Goal: Task Accomplishment & Management: Complete application form

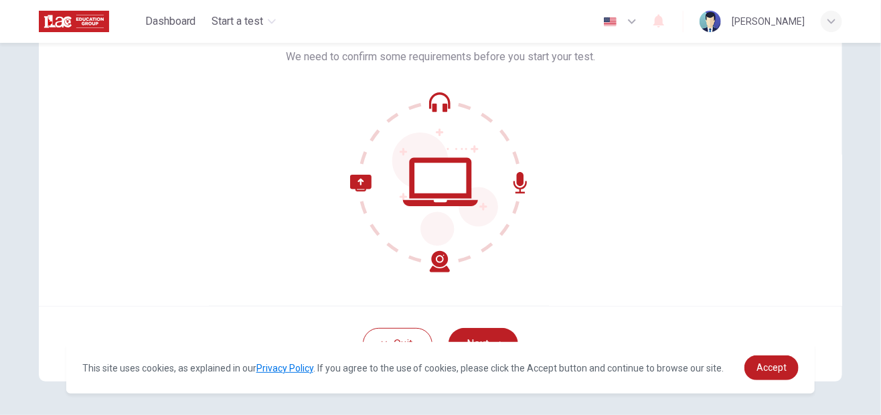
scroll to position [141, 0]
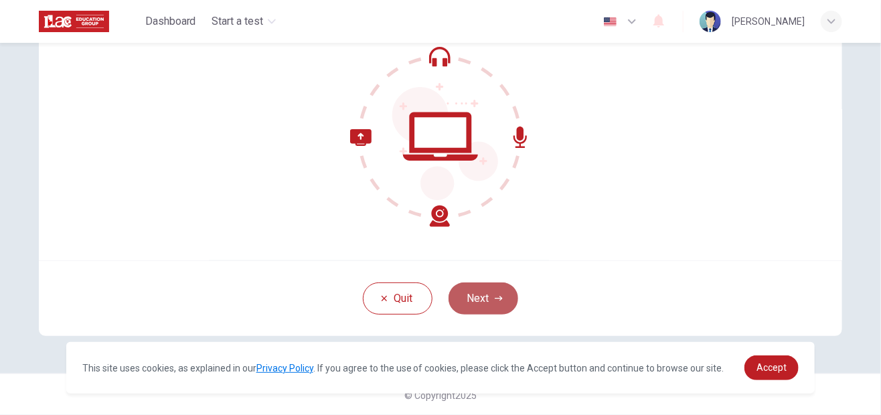
click at [472, 296] on button "Next" at bounding box center [483, 298] width 70 height 32
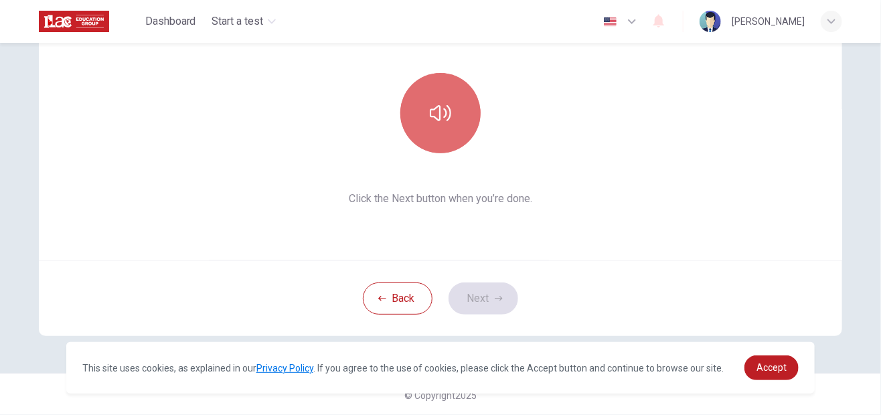
click at [436, 135] on button "button" at bounding box center [440, 113] width 80 height 80
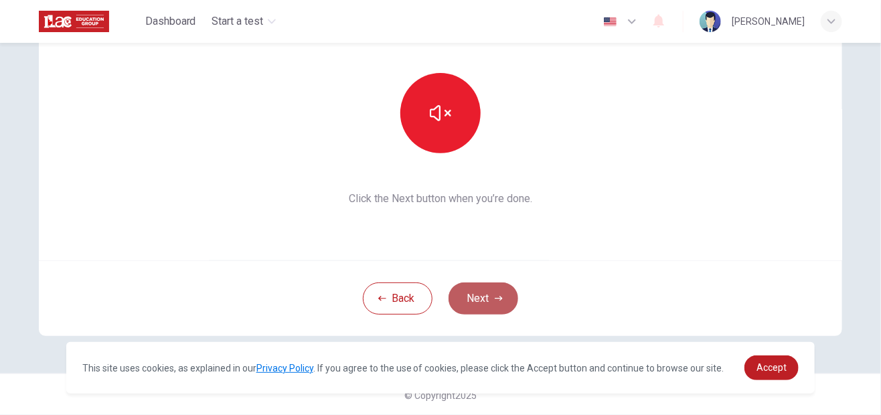
click at [475, 301] on button "Next" at bounding box center [483, 298] width 70 height 32
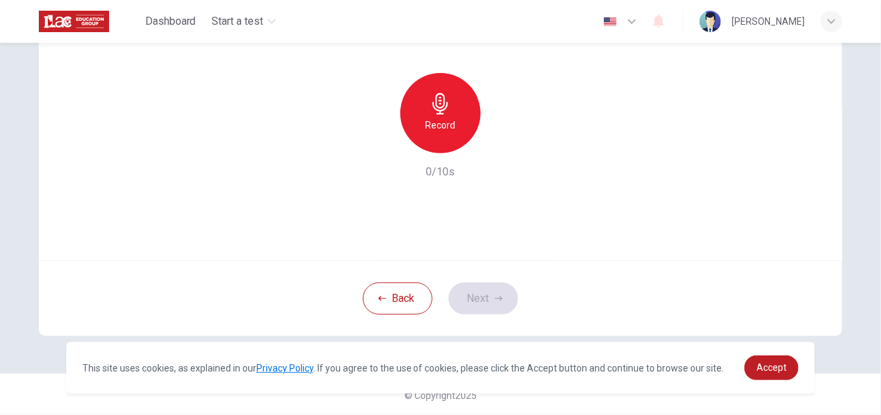
scroll to position [0, 0]
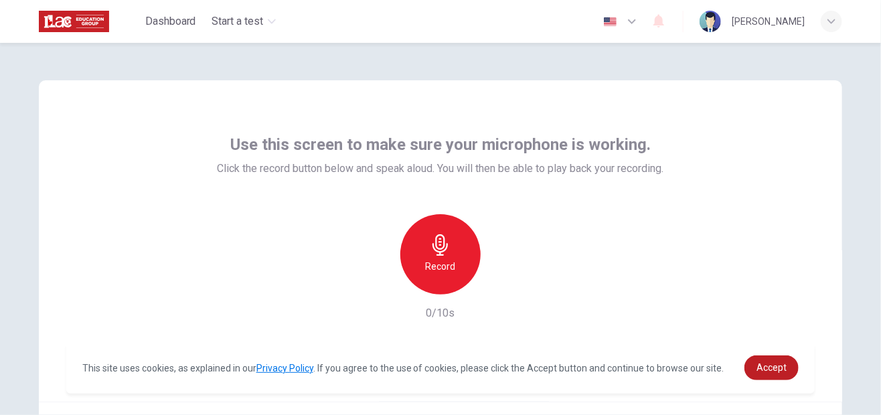
click at [446, 260] on h6 "Record" at bounding box center [441, 266] width 30 height 16
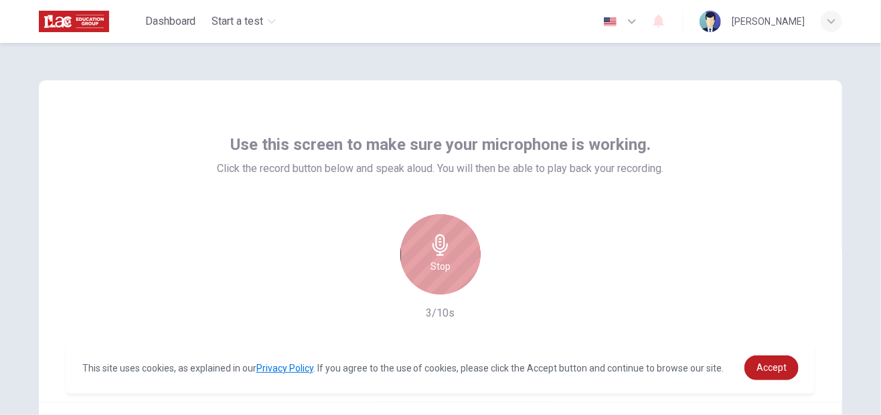
click at [446, 260] on div "Stop" at bounding box center [440, 254] width 80 height 80
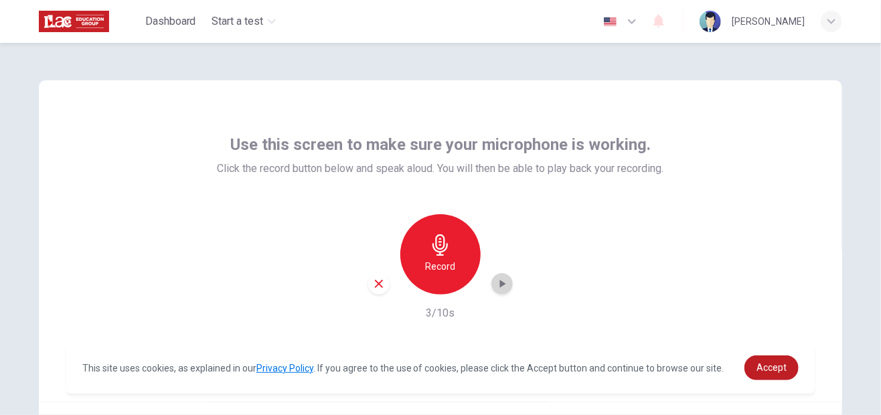
click at [503, 283] on icon "button" at bounding box center [501, 283] width 13 height 13
click at [776, 369] on span "Accept" at bounding box center [771, 367] width 30 height 11
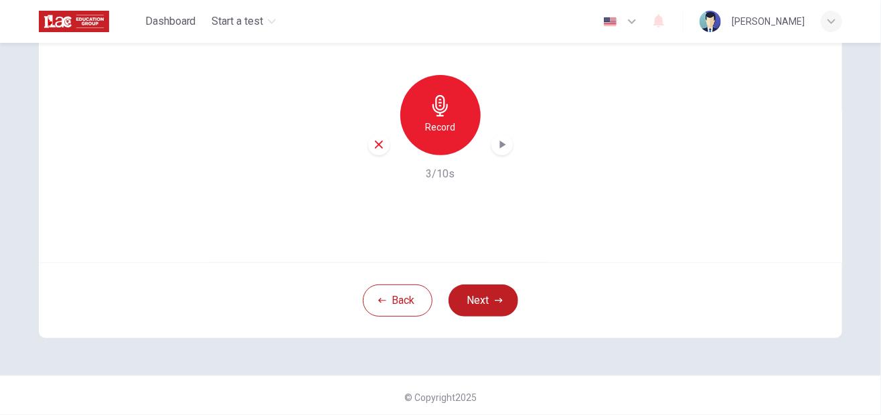
scroll to position [141, 0]
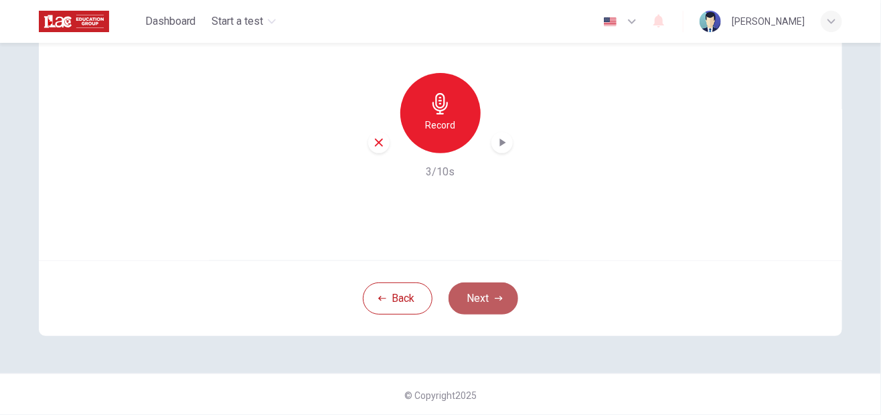
click at [484, 289] on button "Next" at bounding box center [483, 298] width 70 height 32
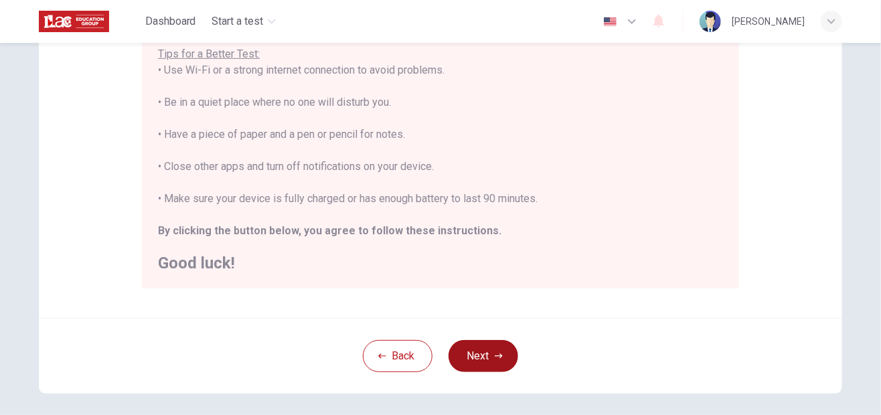
scroll to position [272, 0]
click at [484, 356] on button "Next" at bounding box center [483, 355] width 70 height 32
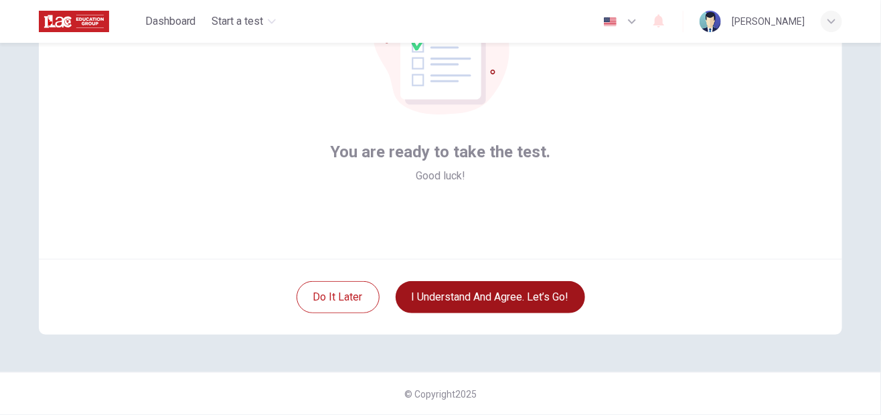
scroll to position [141, 0]
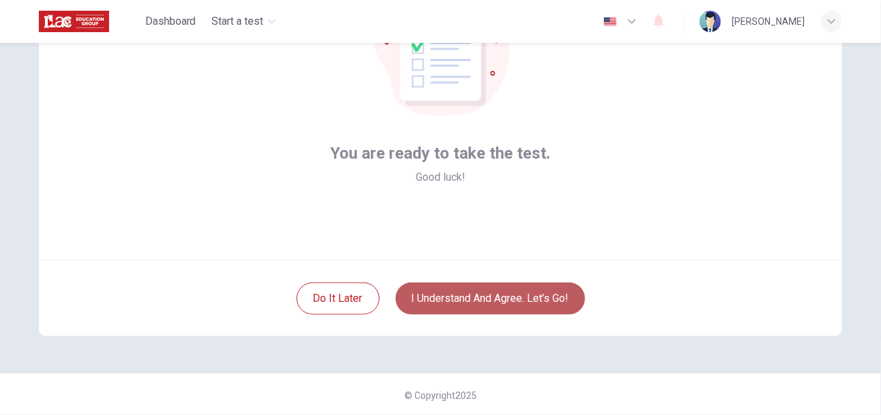
click at [478, 298] on button "I understand and agree. Let’s go!" at bounding box center [489, 298] width 189 height 32
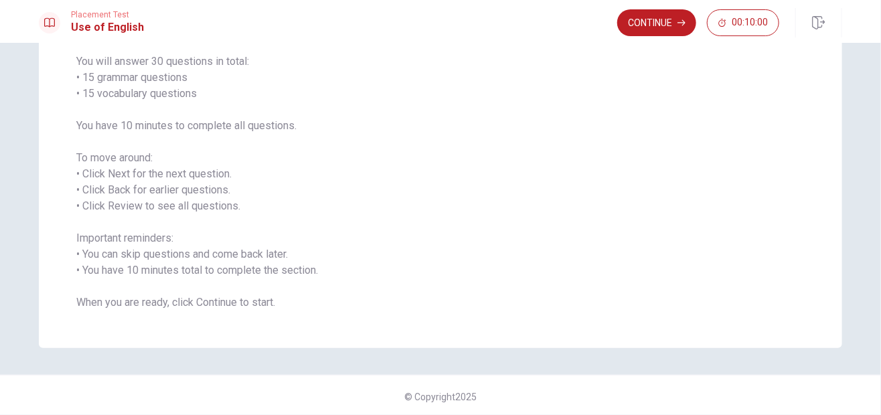
scroll to position [109, 0]
click at [631, 24] on button "Continue" at bounding box center [656, 22] width 79 height 27
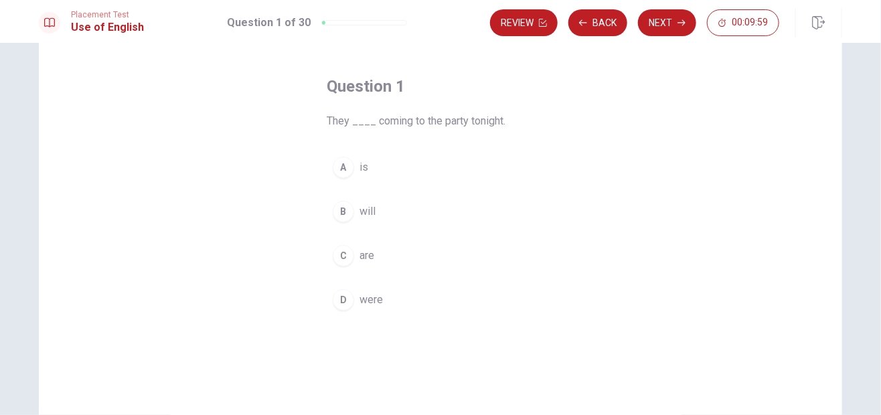
scroll to position [0, 0]
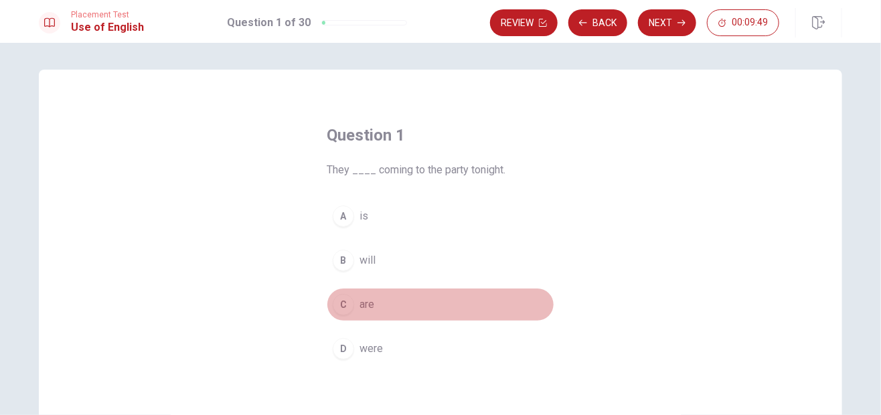
click at [340, 304] on div "C" at bounding box center [343, 304] width 21 height 21
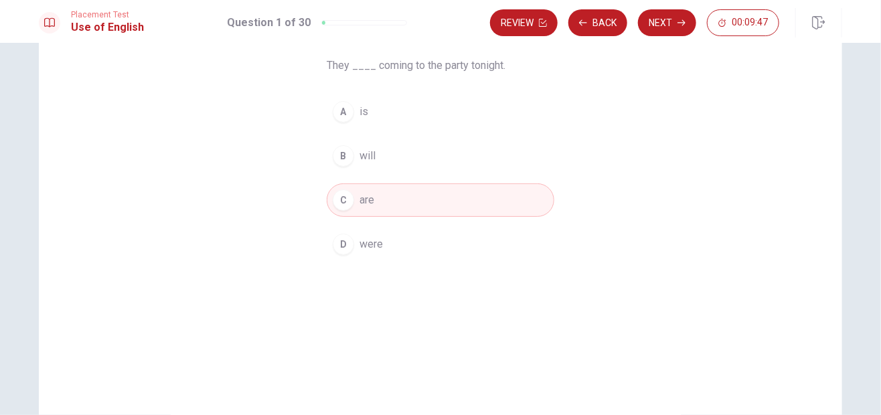
scroll to position [189, 0]
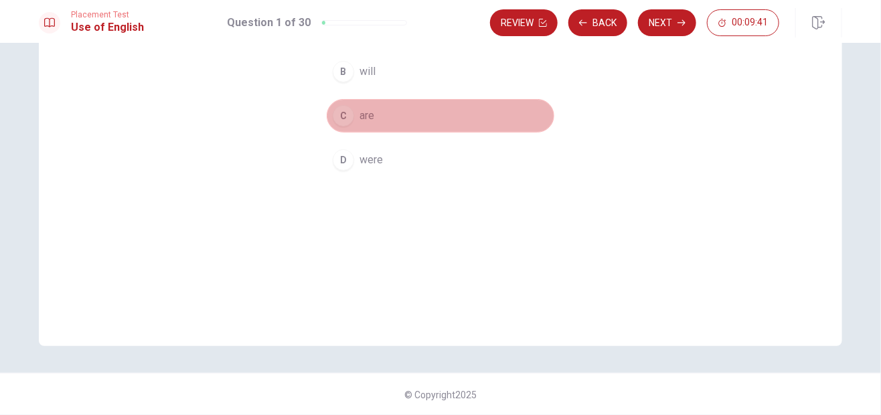
click at [379, 116] on button "C are" at bounding box center [441, 115] width 228 height 33
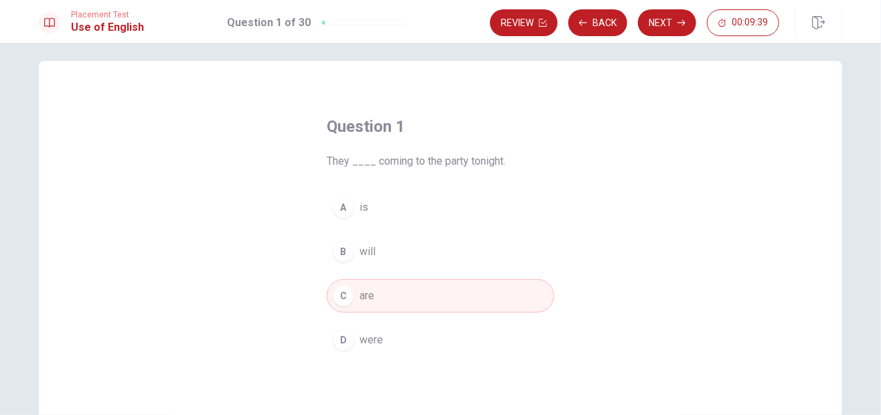
scroll to position [0, 0]
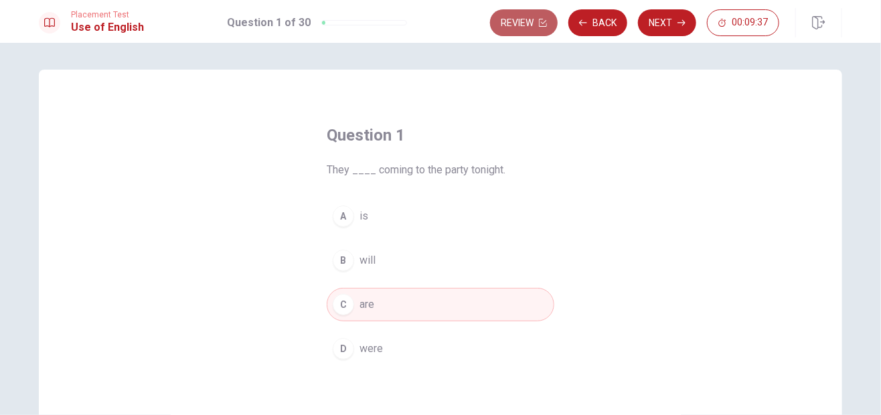
click at [516, 21] on button "Review" at bounding box center [524, 22] width 68 height 27
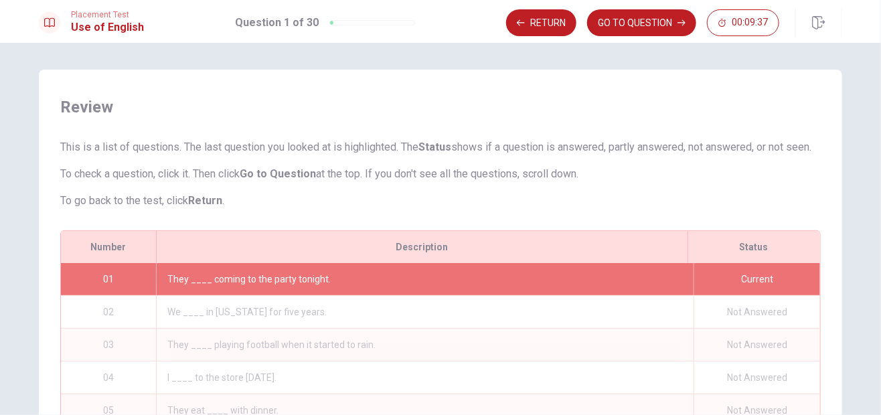
scroll to position [189, 0]
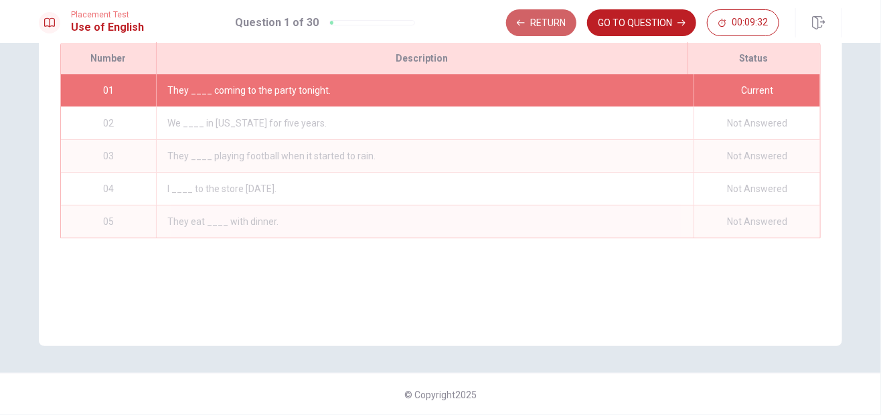
click at [516, 21] on button "Return" at bounding box center [541, 22] width 70 height 27
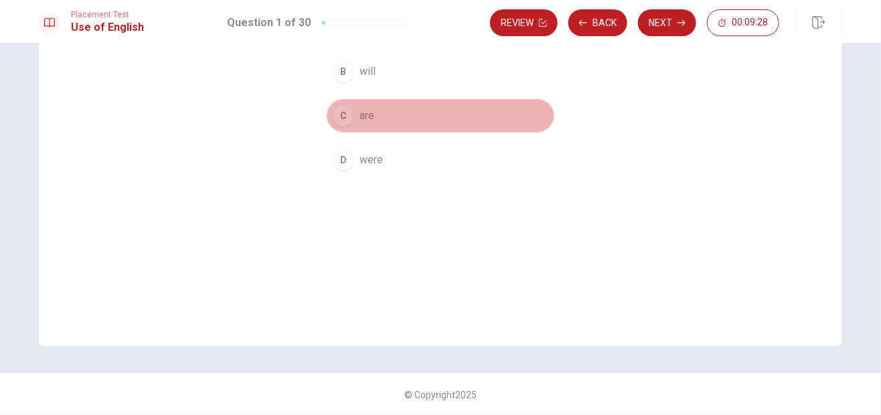
click at [466, 106] on button "C are" at bounding box center [441, 115] width 228 height 33
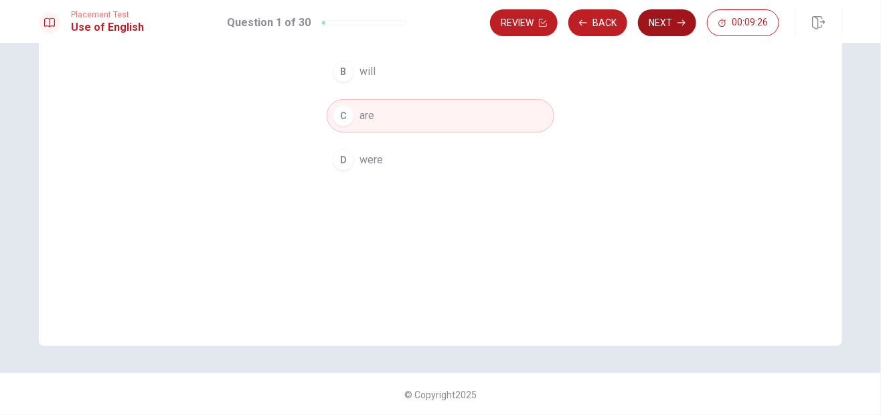
click at [654, 29] on button "Next" at bounding box center [667, 22] width 58 height 27
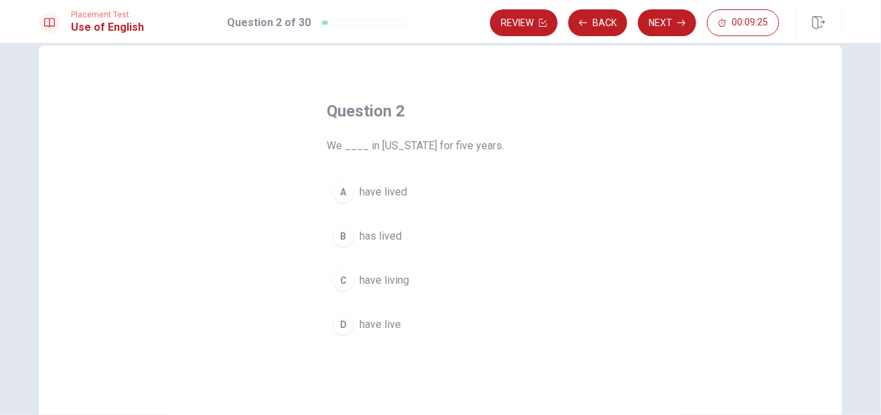
scroll to position [0, 0]
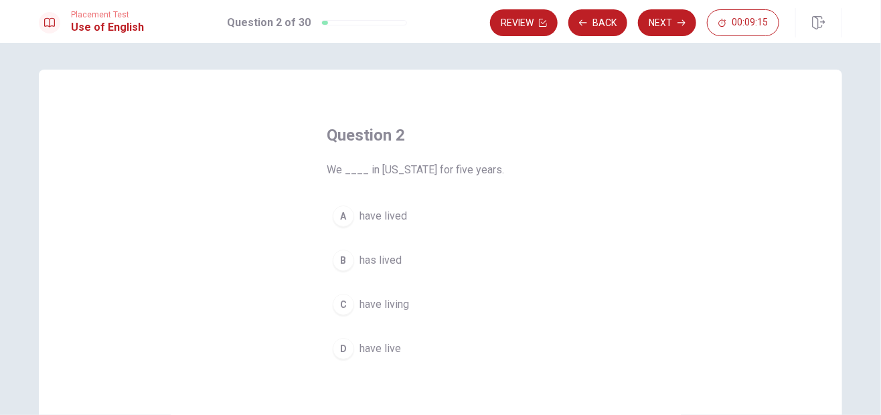
click at [337, 222] on div "A" at bounding box center [343, 215] width 21 height 21
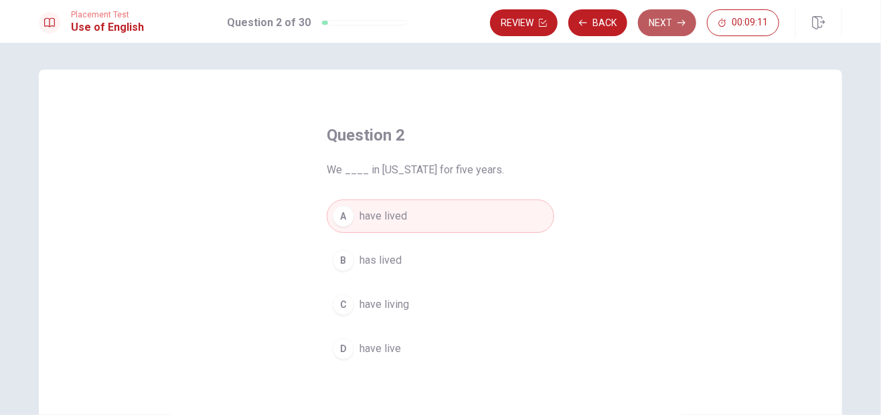
click at [671, 29] on button "Next" at bounding box center [667, 22] width 58 height 27
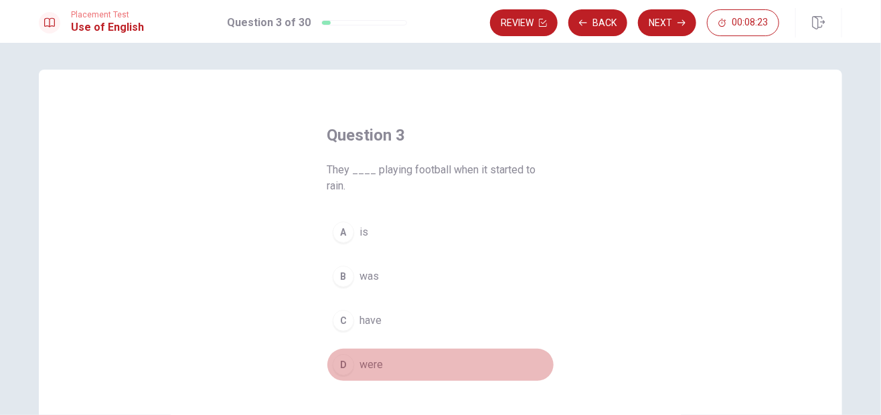
click at [333, 364] on div "D" at bounding box center [343, 364] width 21 height 21
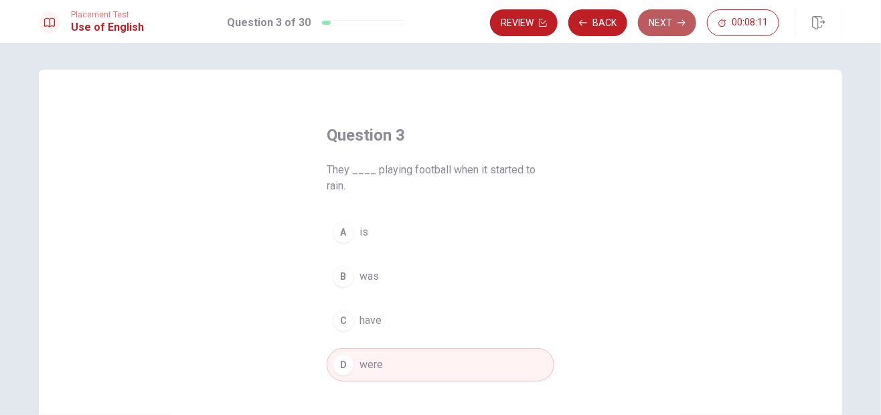
click at [664, 15] on button "Next" at bounding box center [667, 22] width 58 height 27
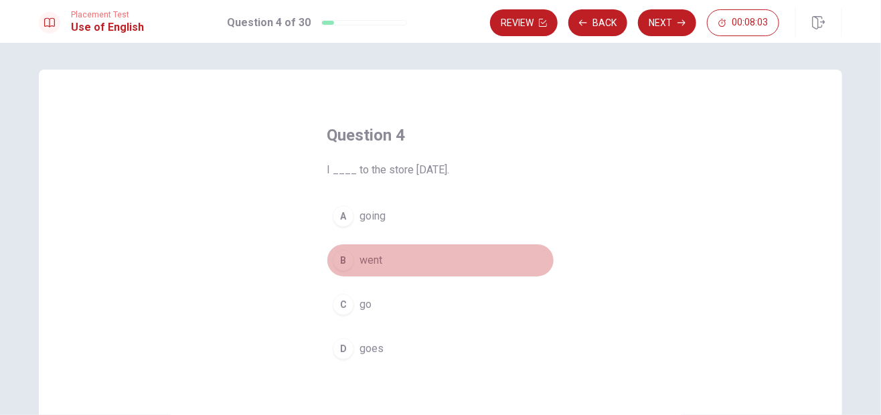
click at [339, 269] on div "B" at bounding box center [343, 260] width 21 height 21
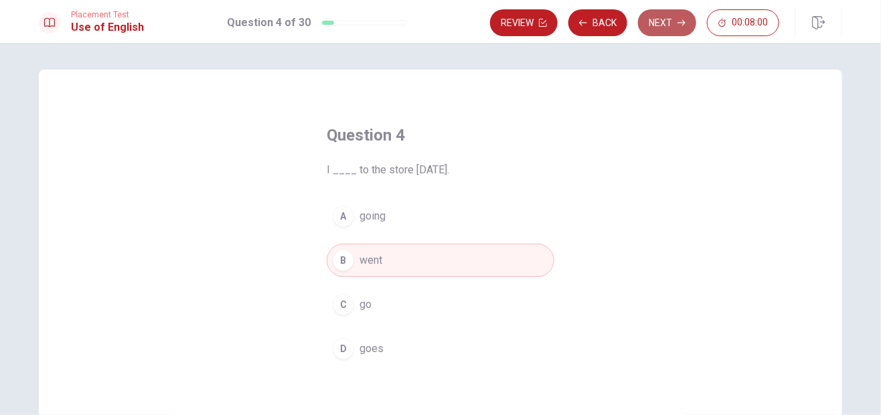
click at [662, 21] on button "Next" at bounding box center [667, 22] width 58 height 27
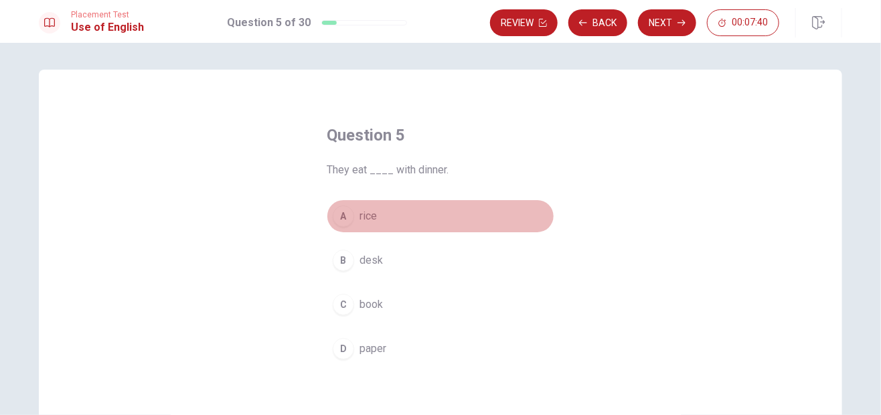
click at [347, 211] on div "A" at bounding box center [343, 215] width 21 height 21
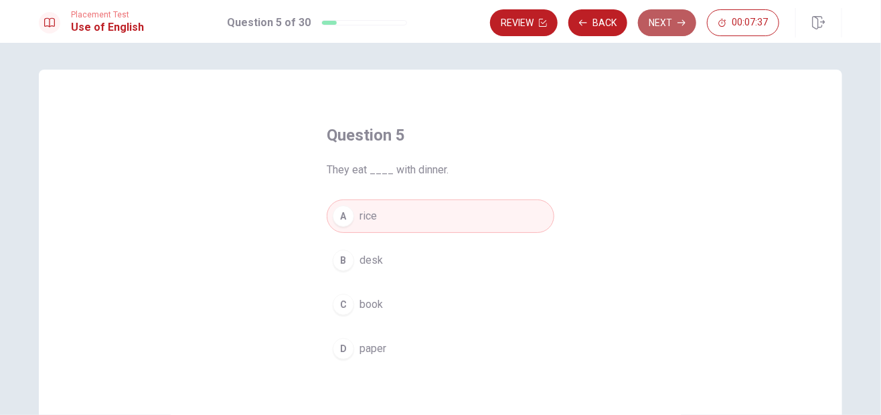
click at [656, 19] on button "Next" at bounding box center [667, 22] width 58 height 27
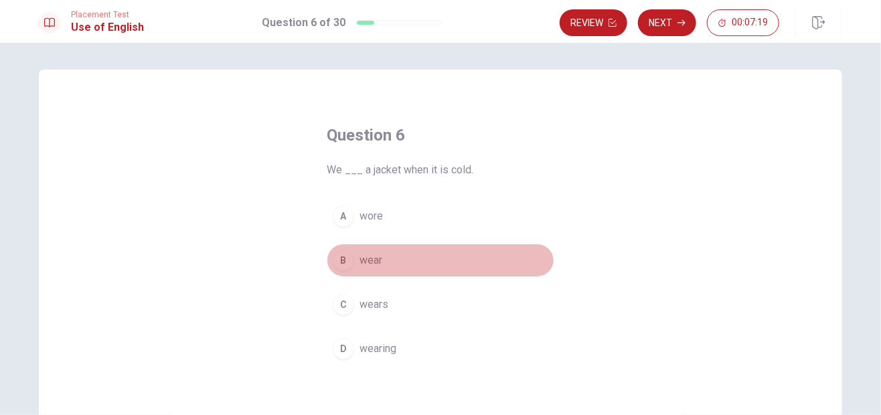
click at [341, 259] on div "B" at bounding box center [343, 260] width 21 height 21
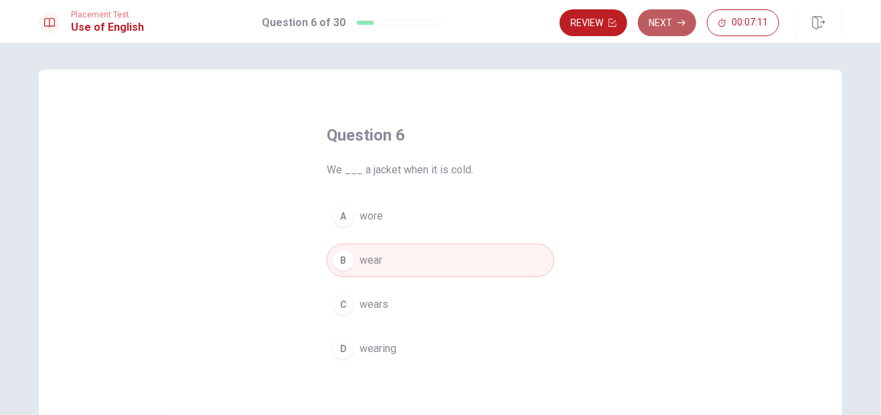
click at [657, 21] on button "Next" at bounding box center [667, 22] width 58 height 27
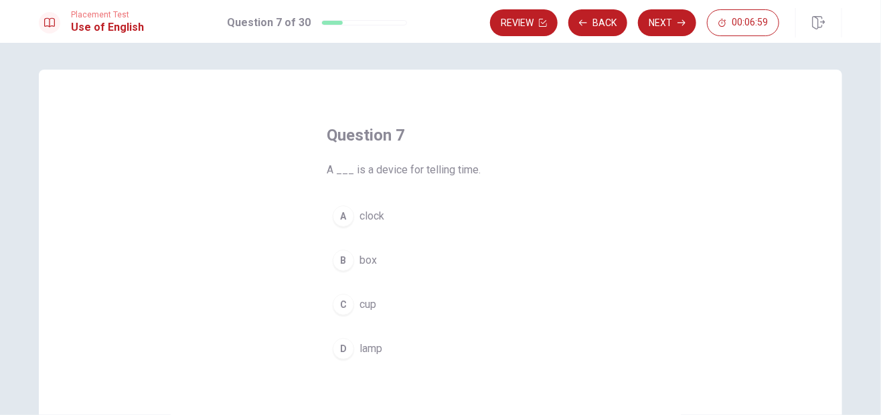
click at [343, 212] on div "A" at bounding box center [343, 215] width 21 height 21
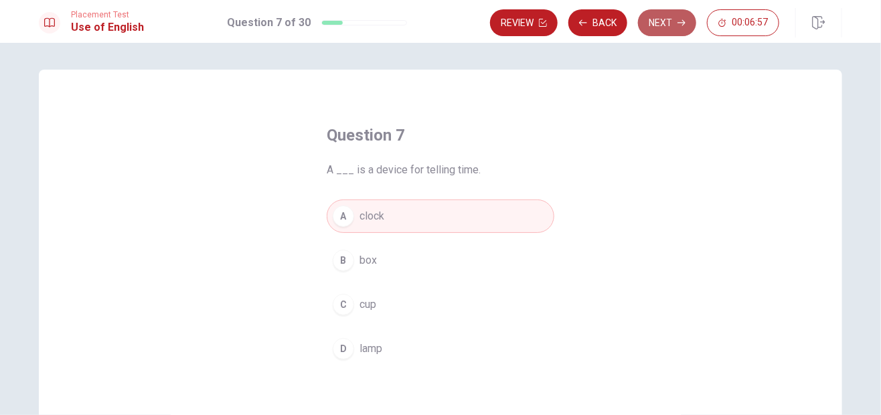
click at [669, 27] on button "Next" at bounding box center [667, 22] width 58 height 27
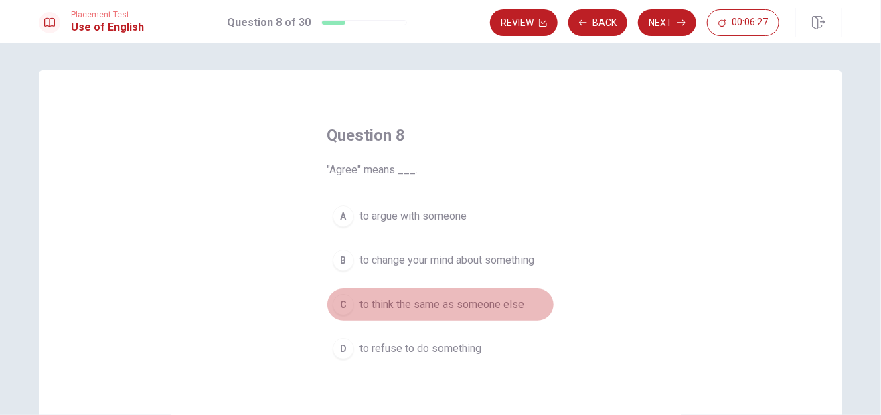
click at [341, 300] on div "C" at bounding box center [343, 304] width 21 height 21
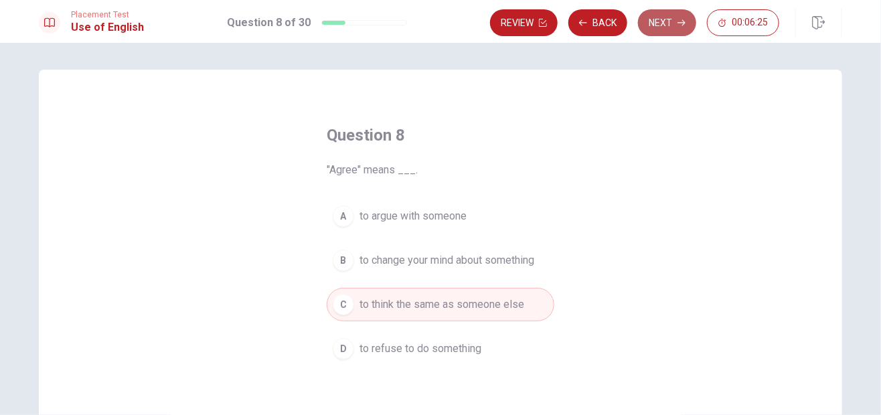
click at [679, 24] on icon "button" at bounding box center [681, 23] width 8 height 8
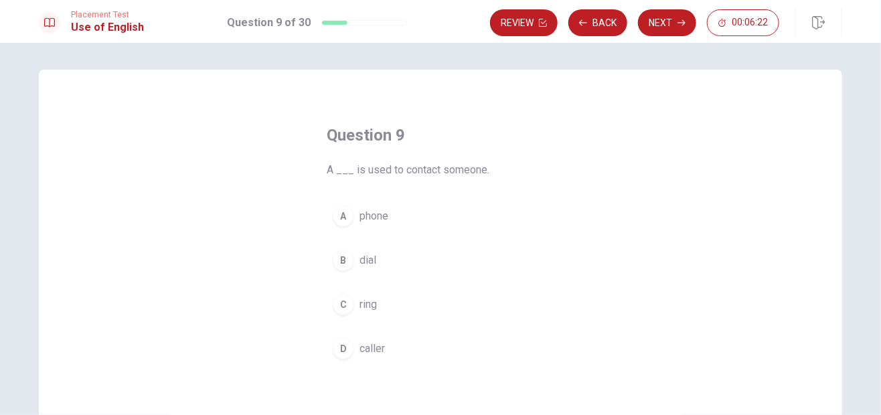
click at [313, 184] on div "Question 9 A ___ is used to contact someone. A phone B dial C ring D caller" at bounding box center [440, 245] width 281 height 284
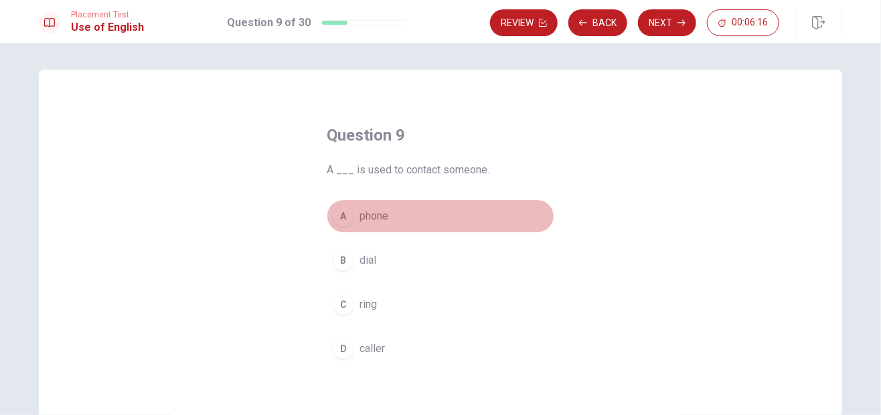
click at [339, 218] on div "A" at bounding box center [343, 215] width 21 height 21
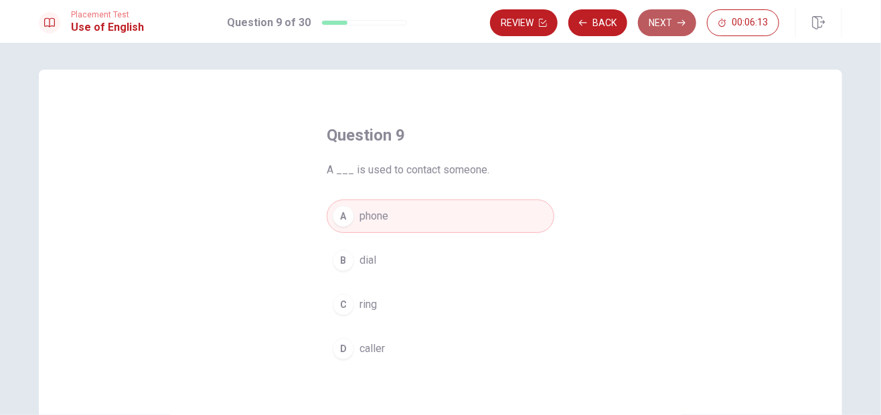
click at [656, 31] on button "Next" at bounding box center [667, 22] width 58 height 27
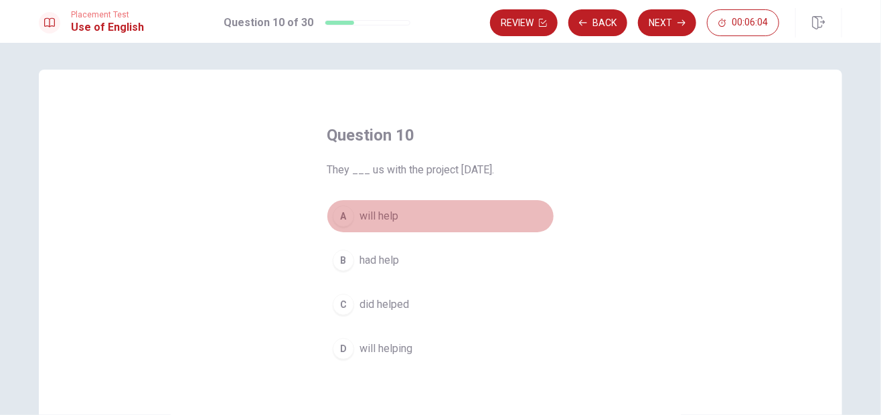
click at [345, 219] on div "A" at bounding box center [343, 215] width 21 height 21
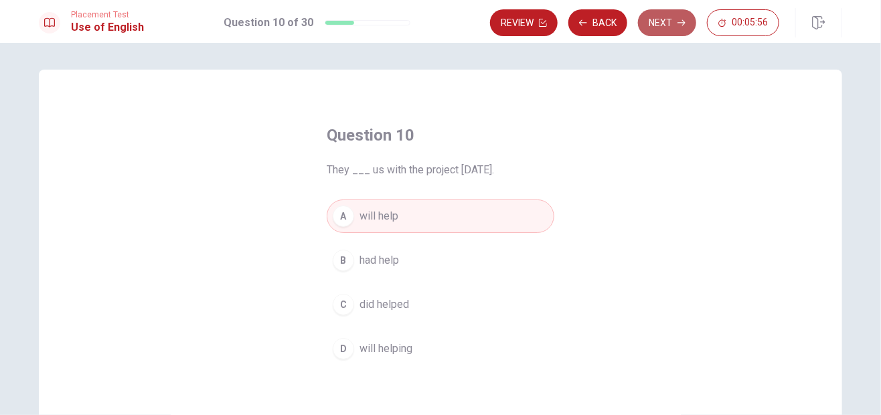
click at [662, 27] on button "Next" at bounding box center [667, 22] width 58 height 27
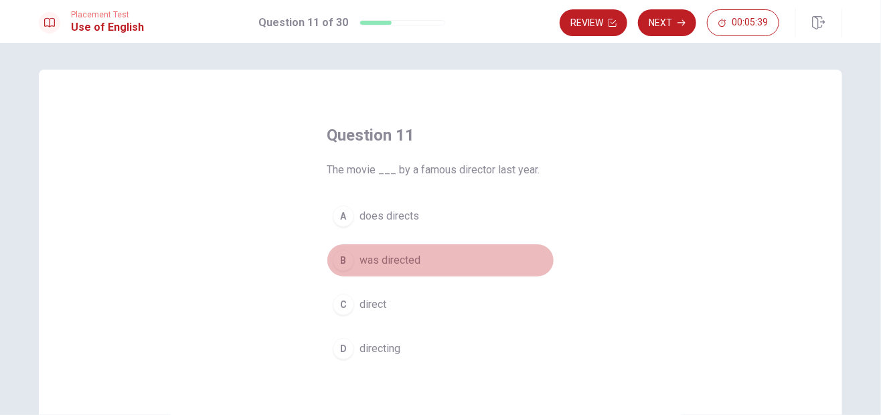
click at [359, 258] on span "was directed" at bounding box center [389, 260] width 61 height 16
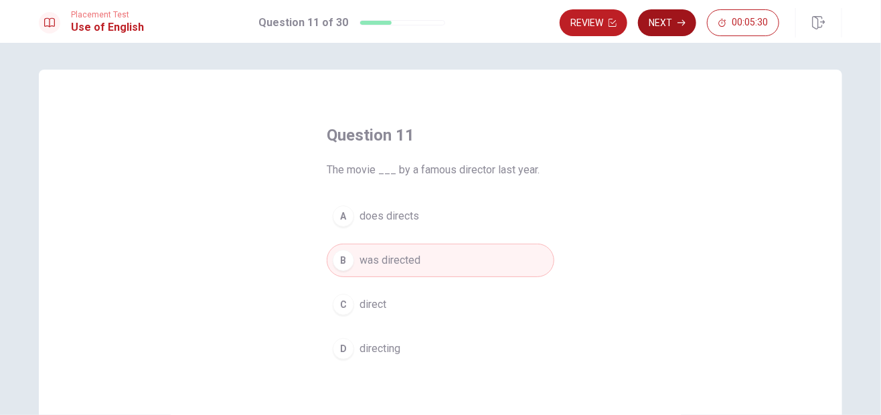
click at [651, 27] on button "Next" at bounding box center [667, 22] width 58 height 27
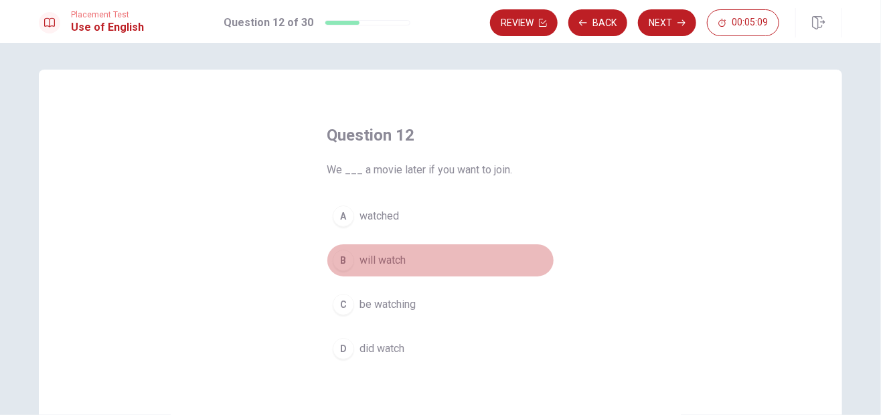
click at [340, 262] on div "B" at bounding box center [343, 260] width 21 height 21
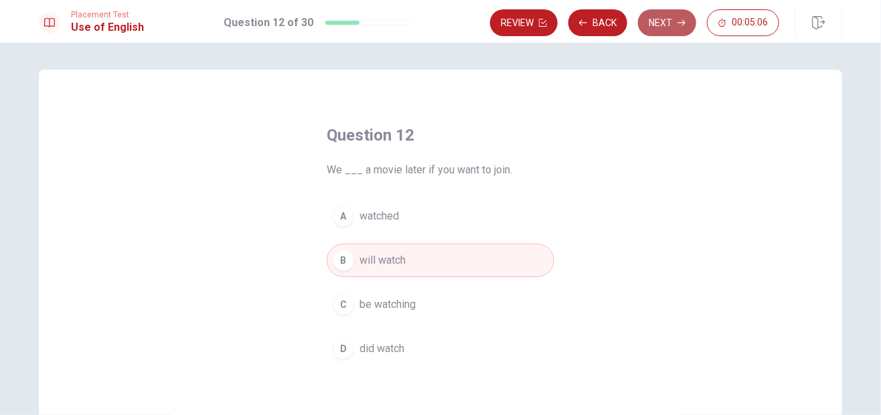
click at [652, 30] on button "Next" at bounding box center [667, 22] width 58 height 27
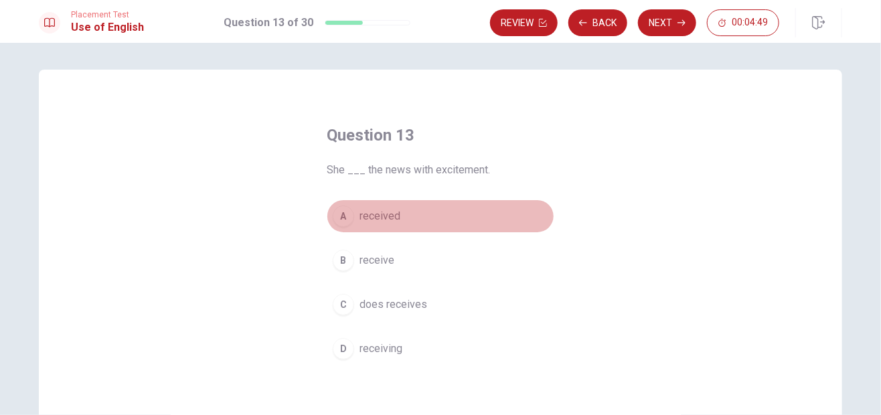
click at [337, 222] on div "A" at bounding box center [343, 215] width 21 height 21
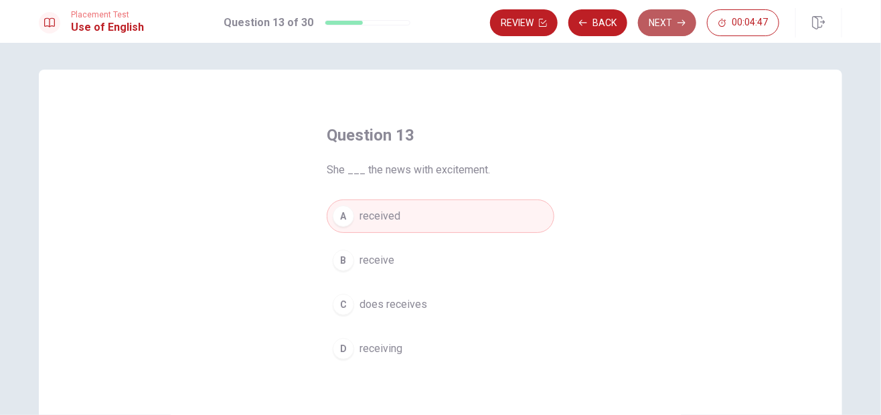
click at [662, 28] on button "Next" at bounding box center [667, 22] width 58 height 27
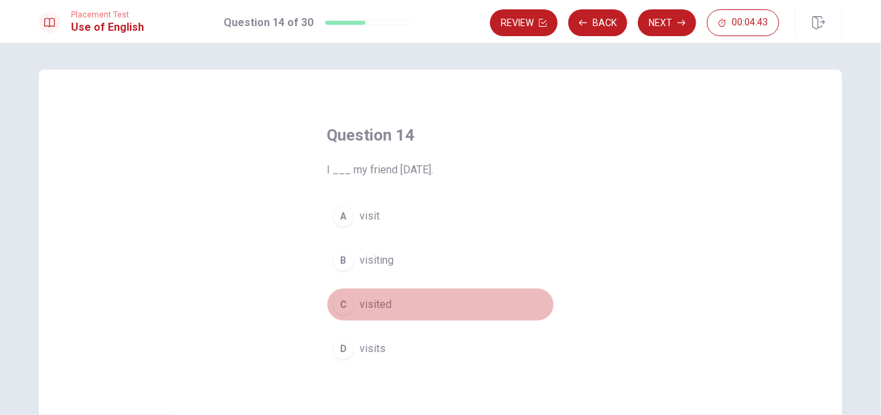
click at [341, 300] on div "C" at bounding box center [343, 304] width 21 height 21
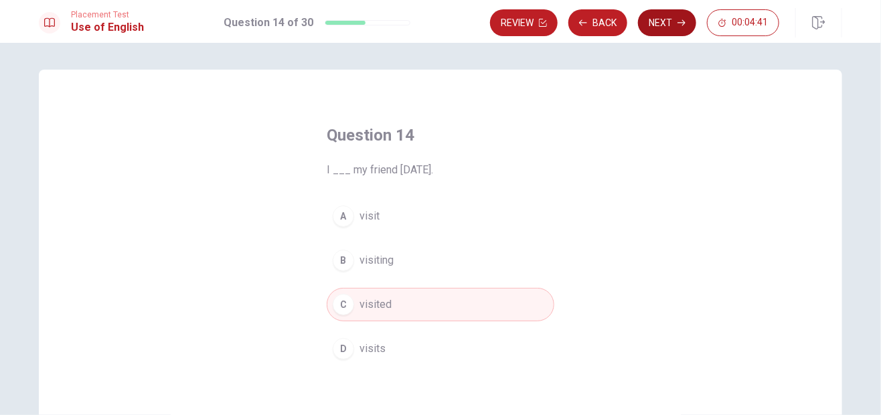
click at [654, 20] on button "Next" at bounding box center [667, 22] width 58 height 27
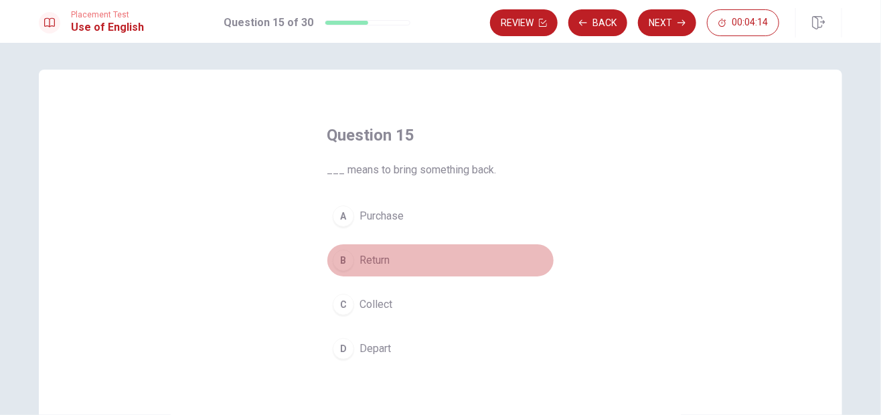
click at [341, 263] on div "B" at bounding box center [343, 260] width 21 height 21
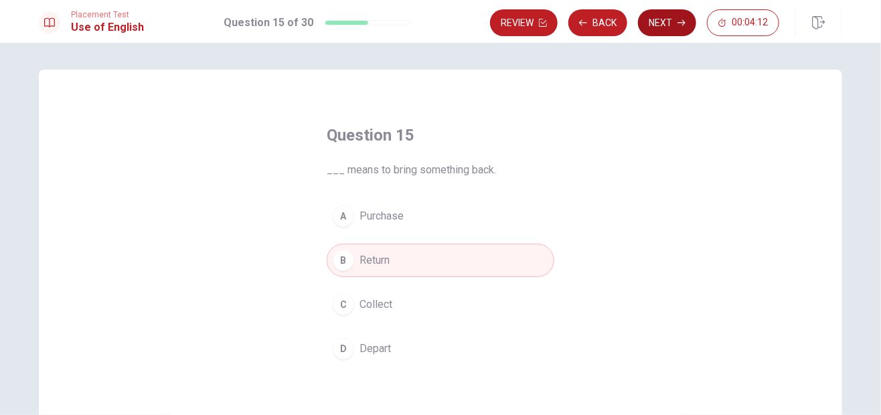
click at [661, 18] on button "Next" at bounding box center [667, 22] width 58 height 27
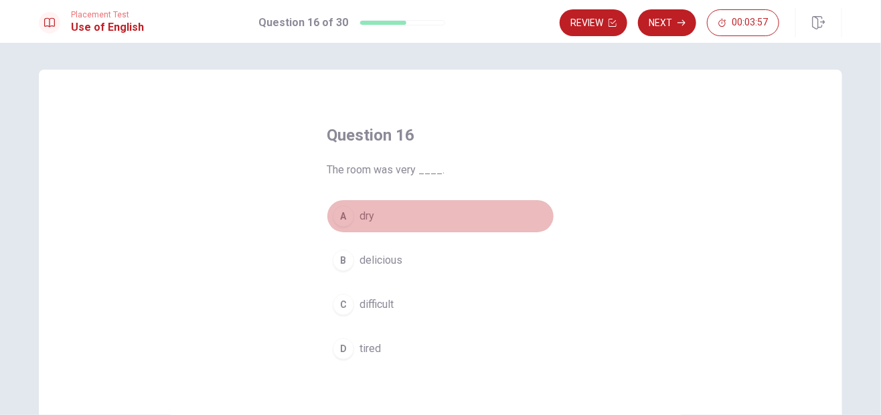
click at [341, 213] on div "A" at bounding box center [343, 215] width 21 height 21
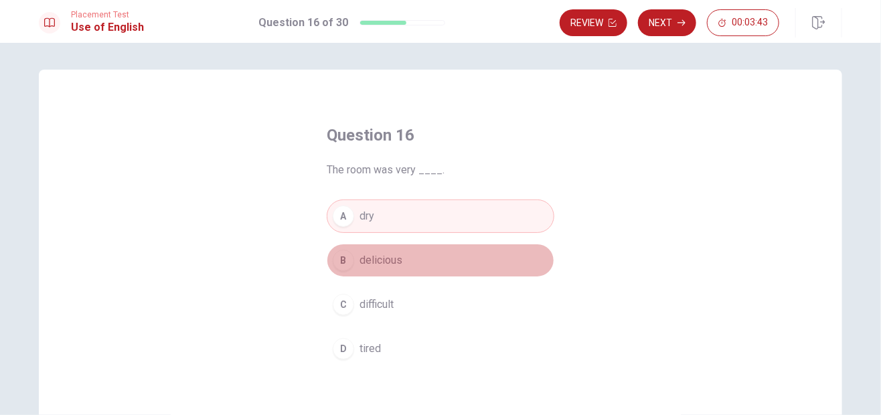
click at [360, 263] on span "delicious" at bounding box center [380, 260] width 43 height 16
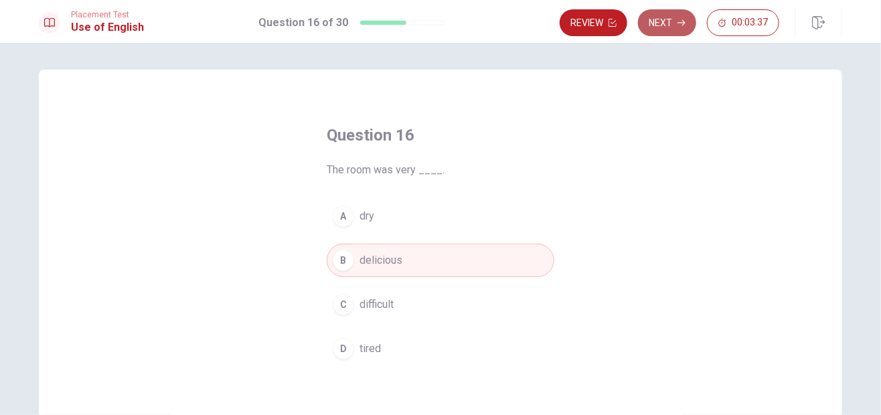
click at [650, 35] on button "Next" at bounding box center [667, 22] width 58 height 27
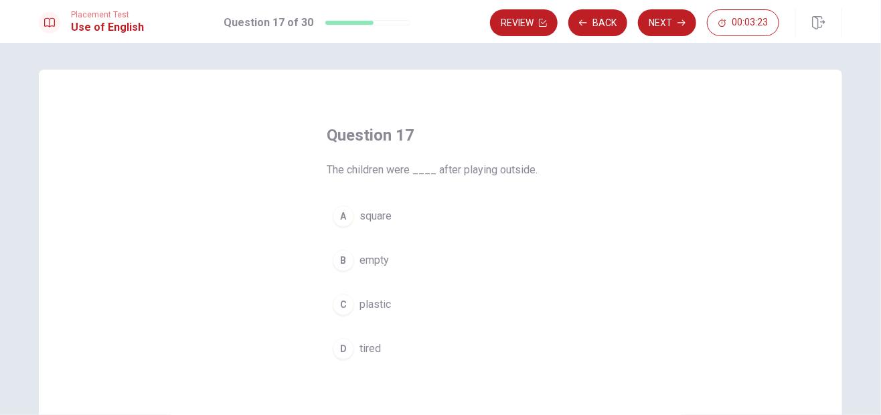
click at [335, 339] on div "D" at bounding box center [343, 348] width 21 height 21
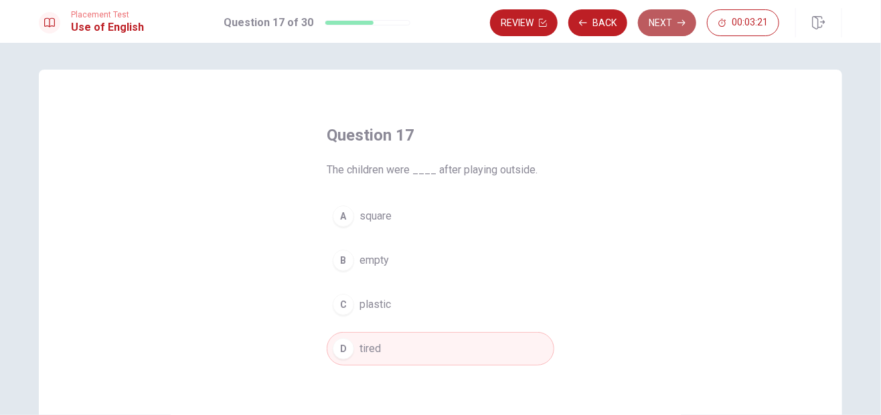
click at [657, 23] on button "Next" at bounding box center [667, 22] width 58 height 27
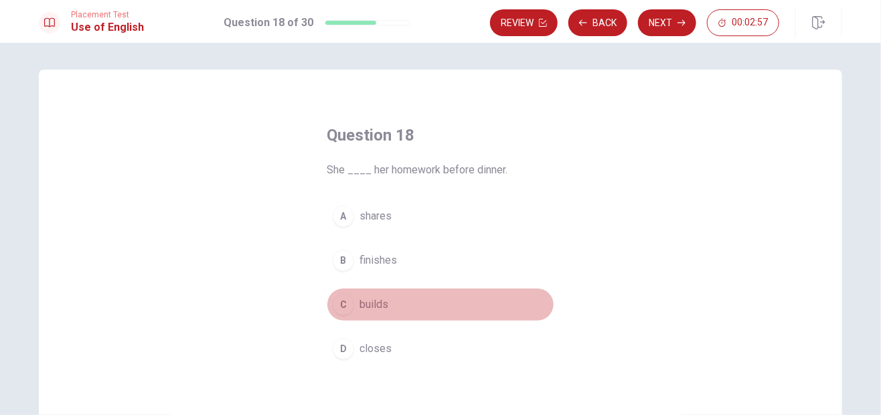
click at [345, 302] on div "C" at bounding box center [343, 304] width 21 height 21
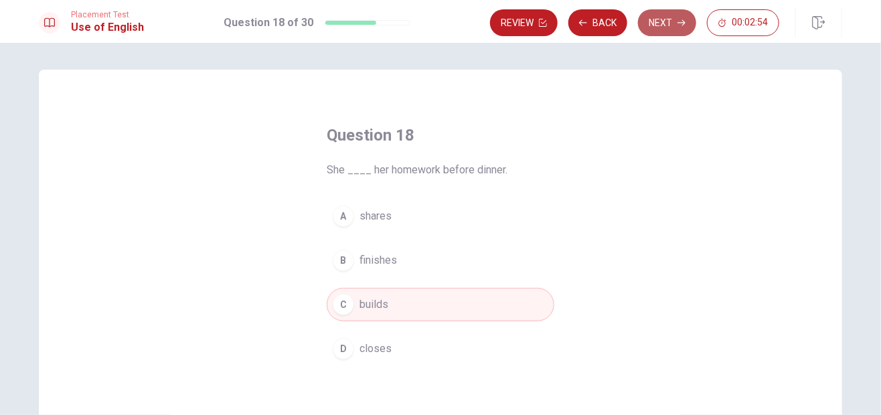
click at [663, 17] on button "Next" at bounding box center [667, 22] width 58 height 27
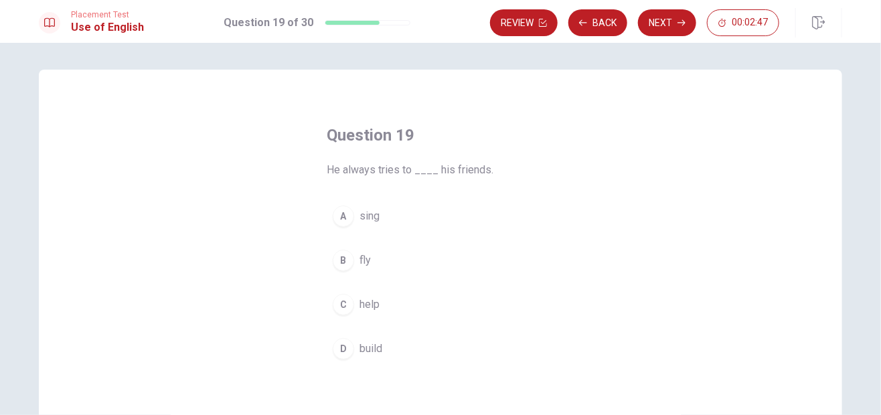
click at [340, 306] on div "C" at bounding box center [343, 304] width 21 height 21
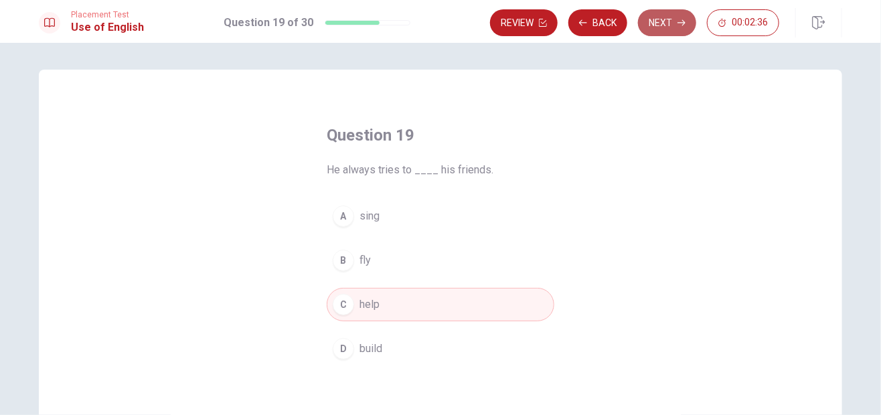
click at [662, 29] on button "Next" at bounding box center [667, 22] width 58 height 27
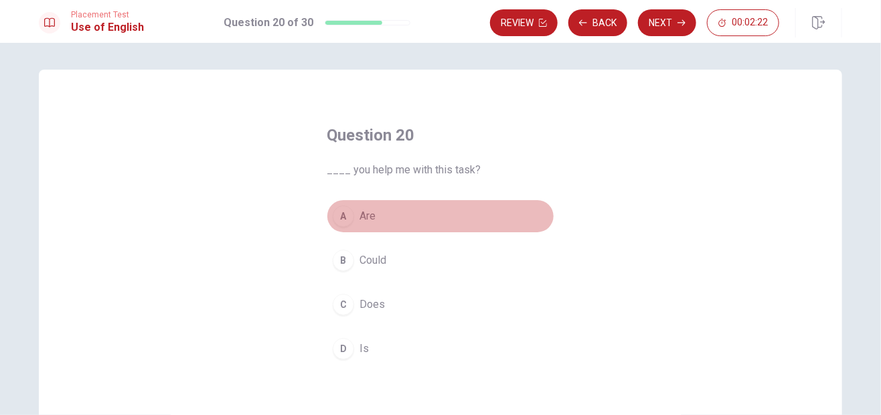
click at [340, 218] on div "A" at bounding box center [343, 215] width 21 height 21
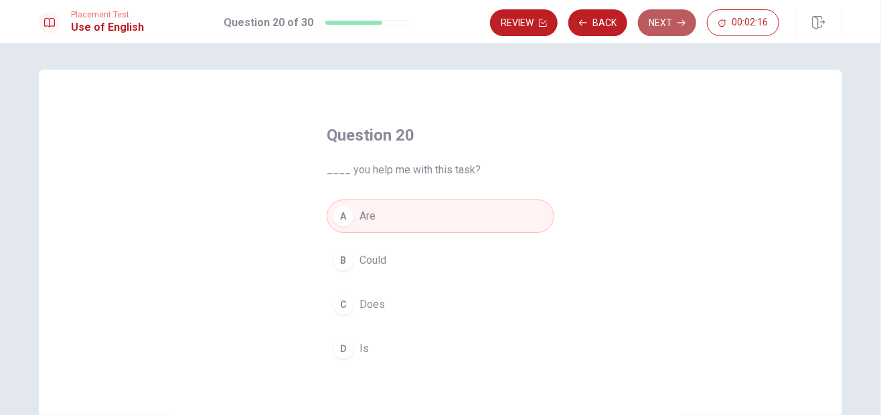
click at [666, 10] on button "Next" at bounding box center [667, 22] width 58 height 27
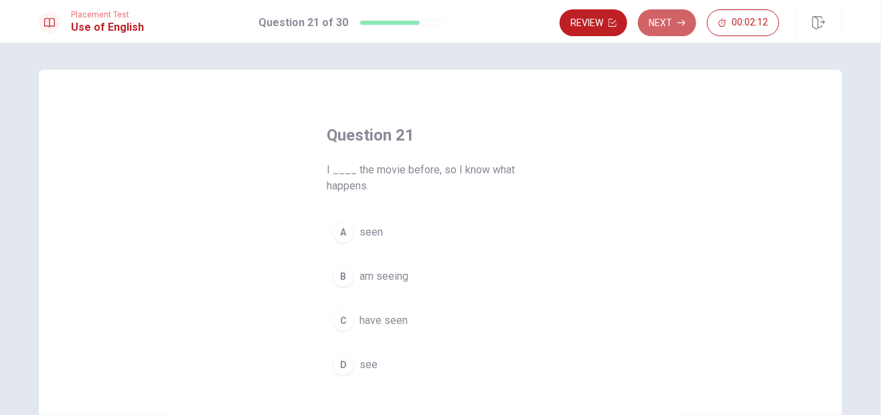
click at [666, 10] on button "Next" at bounding box center [667, 22] width 58 height 27
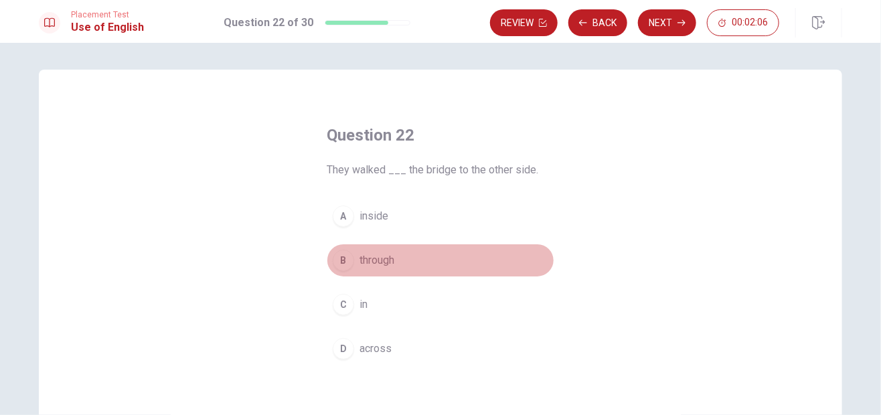
click at [341, 258] on div "B" at bounding box center [343, 260] width 21 height 21
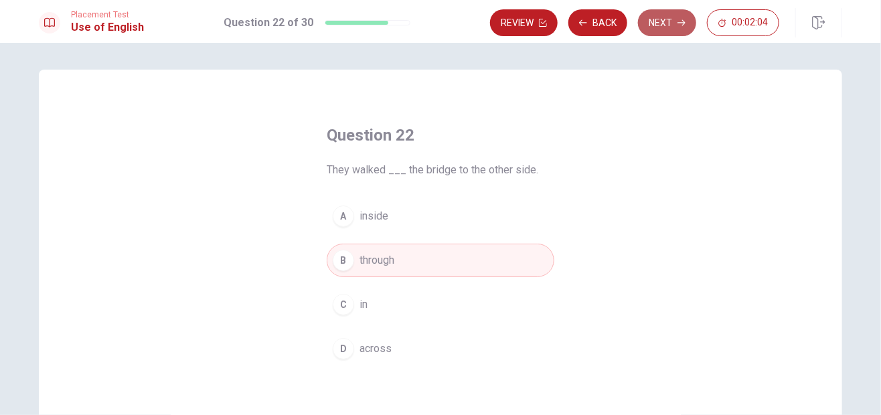
click at [683, 26] on icon "button" at bounding box center [681, 23] width 8 height 8
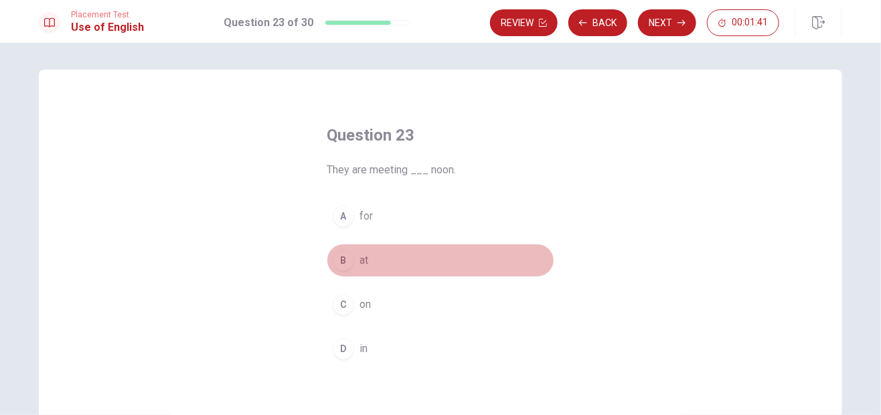
click at [365, 266] on button "B at" at bounding box center [441, 260] width 228 height 33
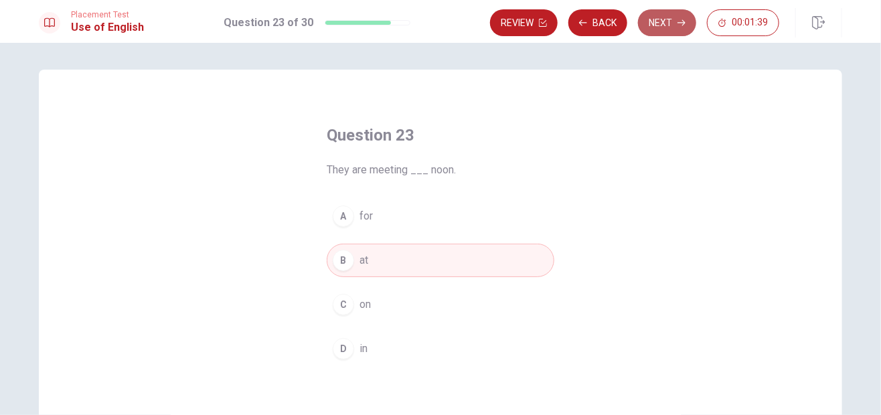
click at [654, 33] on button "Next" at bounding box center [667, 22] width 58 height 27
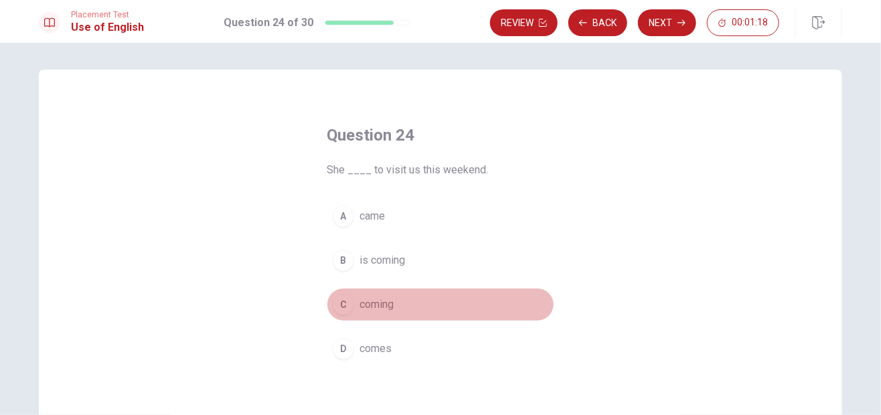
click at [377, 308] on span "coming" at bounding box center [376, 304] width 34 height 16
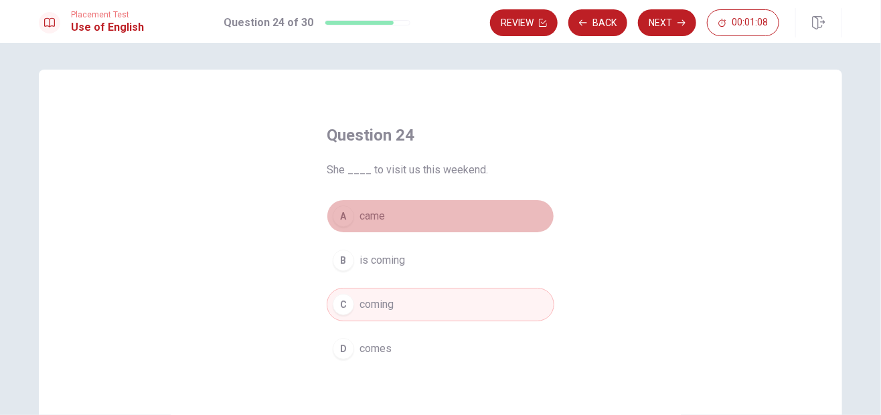
click at [369, 213] on span "came" at bounding box center [371, 216] width 25 height 16
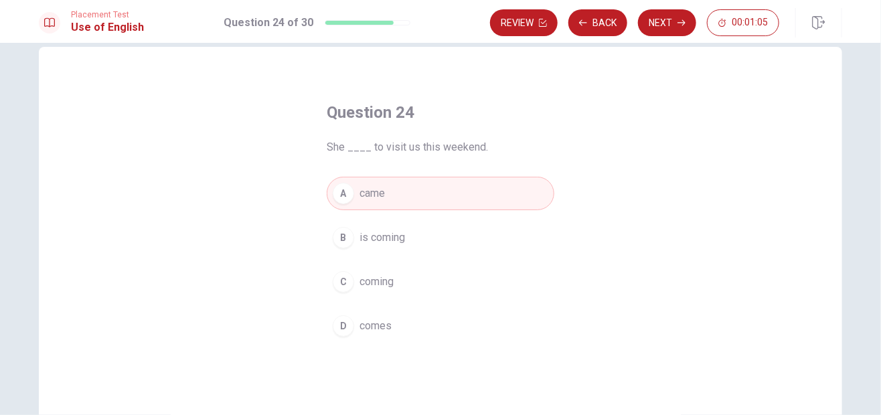
scroll to position [25, 0]
click at [370, 337] on button "D comes" at bounding box center [441, 323] width 228 height 33
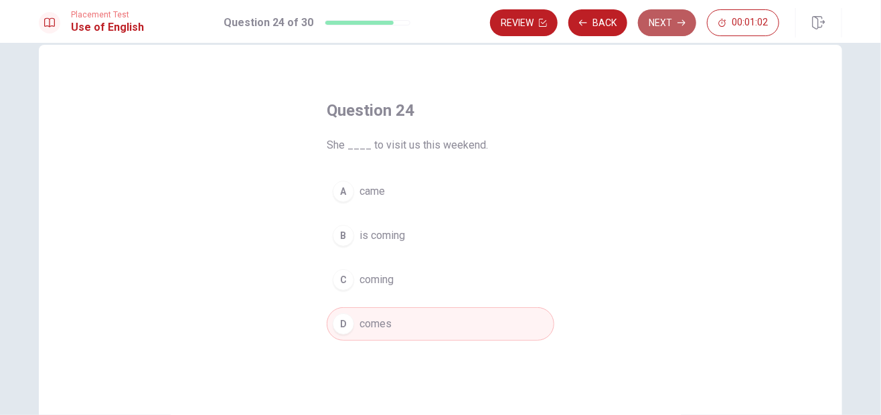
click at [662, 30] on button "Next" at bounding box center [667, 22] width 58 height 27
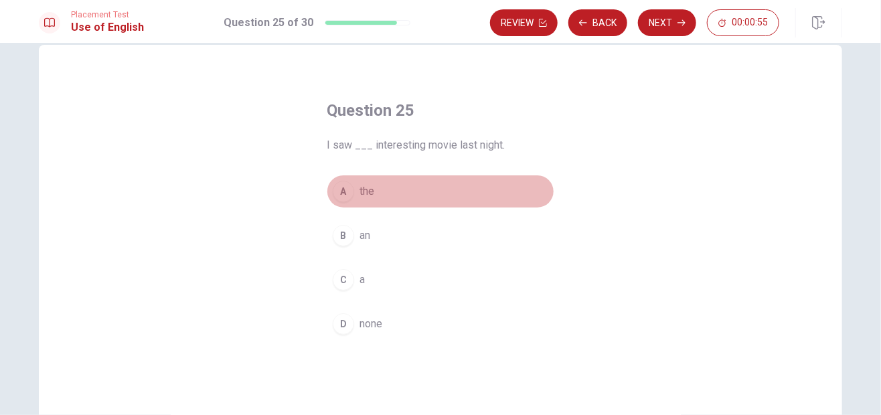
click at [340, 202] on button "A the" at bounding box center [441, 191] width 228 height 33
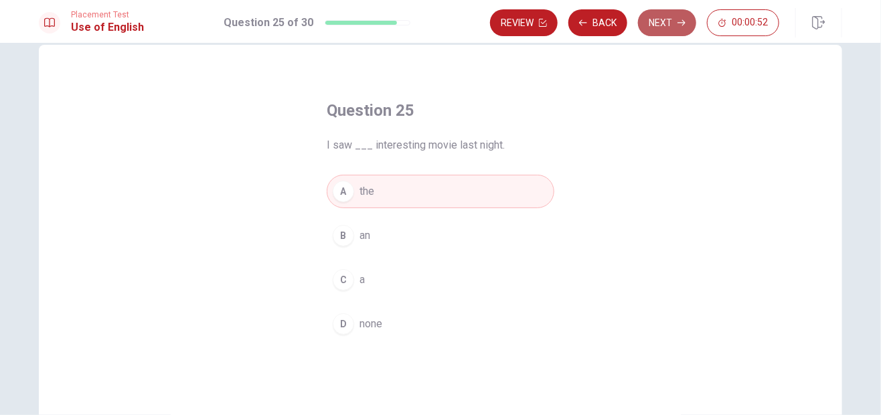
click at [650, 28] on button "Next" at bounding box center [667, 22] width 58 height 27
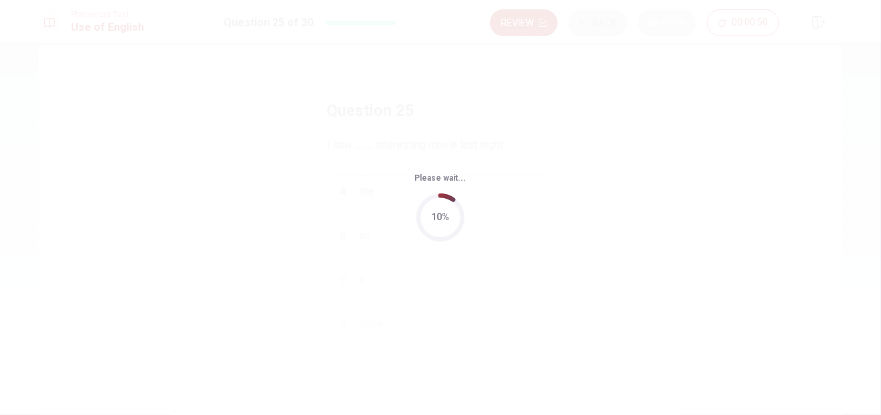
scroll to position [0, 0]
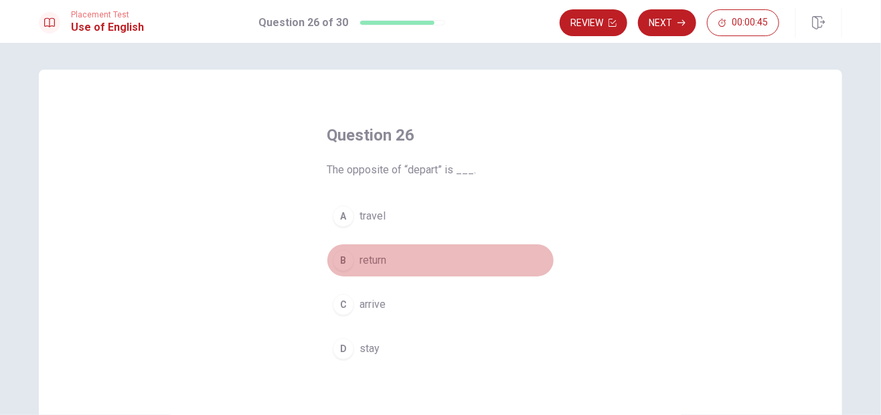
click at [367, 252] on span "return" at bounding box center [372, 260] width 27 height 16
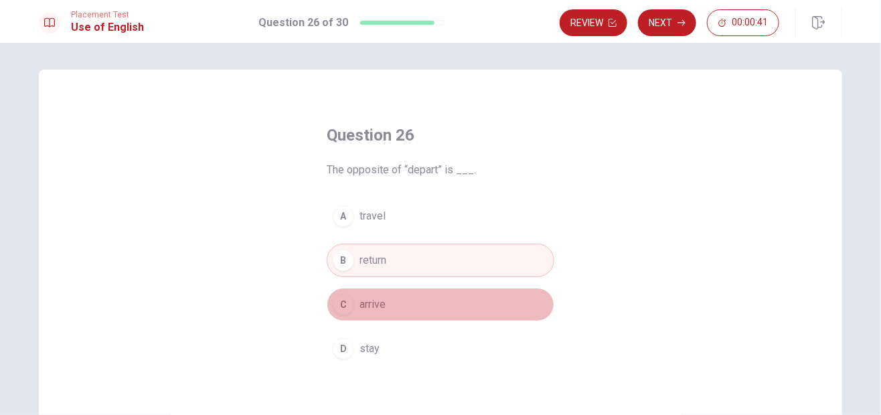
click at [359, 311] on span "arrive" at bounding box center [372, 304] width 26 height 16
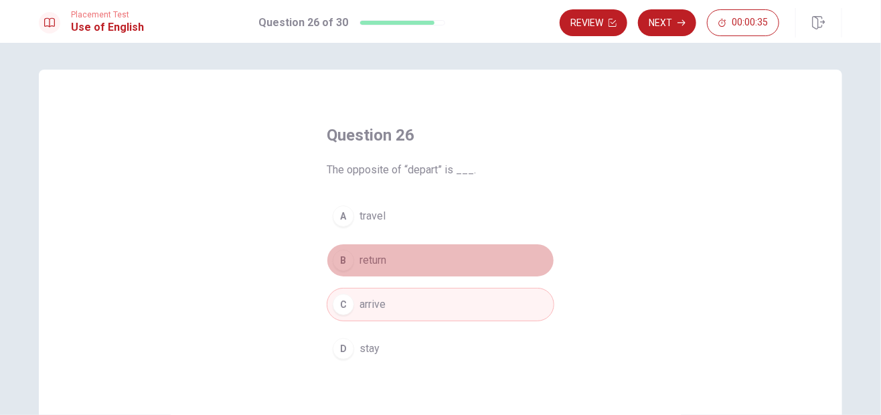
click at [377, 260] on span "return" at bounding box center [372, 260] width 27 height 16
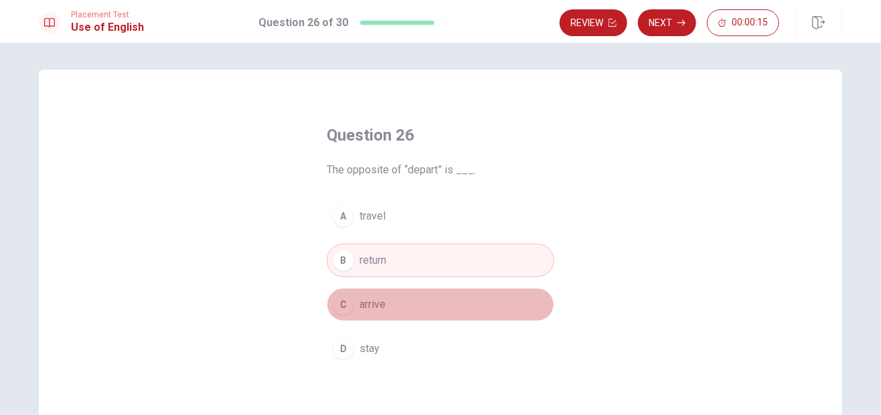
click at [341, 310] on div "C" at bounding box center [343, 304] width 21 height 21
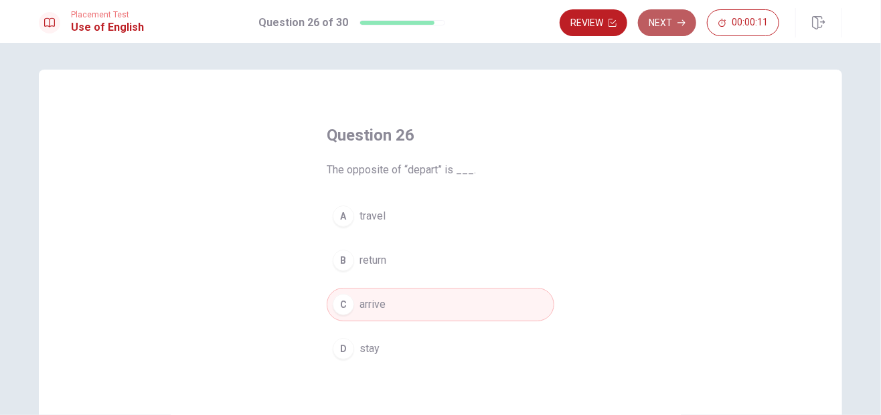
click at [670, 29] on button "Next" at bounding box center [667, 22] width 58 height 27
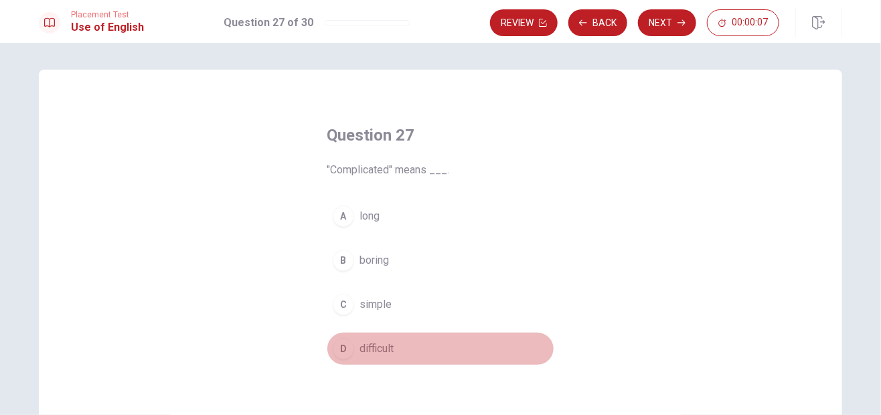
click at [336, 350] on div "D" at bounding box center [343, 348] width 21 height 21
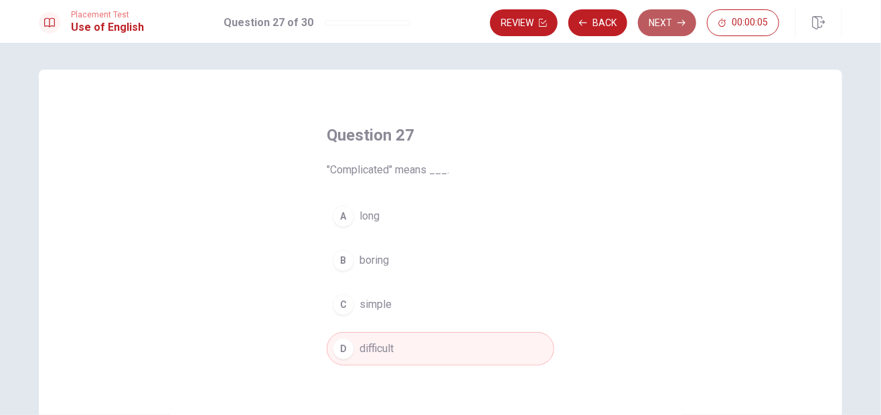
click at [657, 26] on button "Next" at bounding box center [667, 22] width 58 height 27
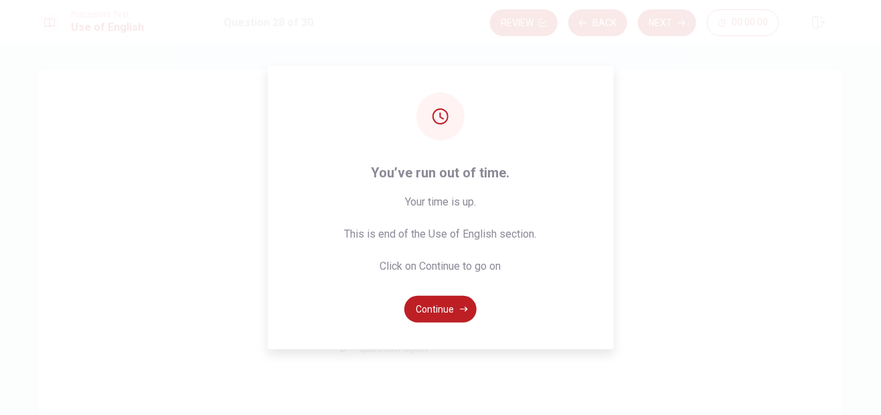
click at [694, 167] on div "You’ve run out of time. Your time is up. This is end of the Use of English sect…" at bounding box center [440, 207] width 881 height 415
click at [444, 310] on button "Continue" at bounding box center [440, 309] width 72 height 27
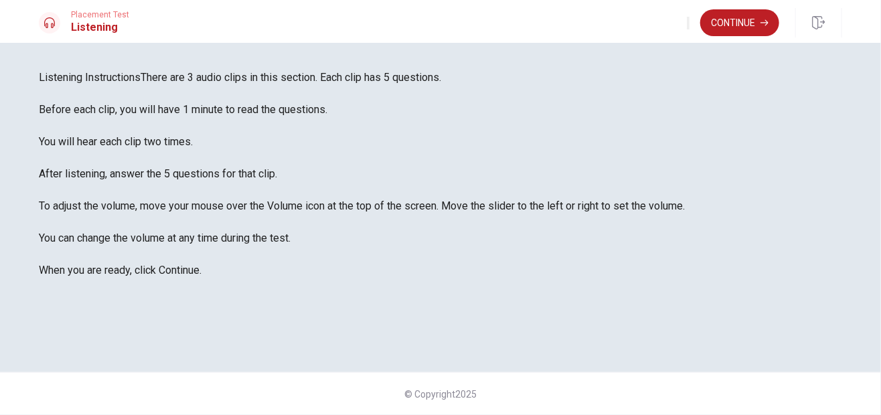
scroll to position [61, 0]
click at [750, 19] on button "Continue" at bounding box center [739, 22] width 79 height 27
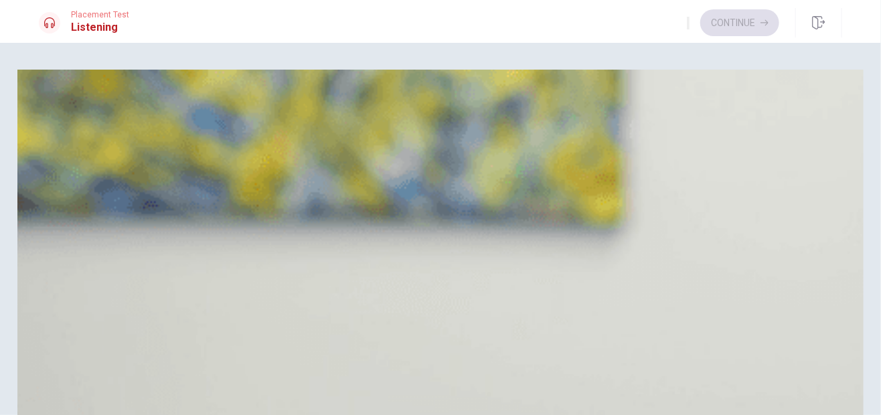
scroll to position [0, 0]
drag, startPoint x: 65, startPoint y: 191, endPoint x: 51, endPoint y: 185, distance: 15.3
drag, startPoint x: 63, startPoint y: 193, endPoint x: 0, endPoint y: 165, distance: 68.9
click at [0, 165] on div "Question 1 When is the initial phase expected to be finished? A [DATE] B [DATE]…" at bounding box center [440, 229] width 881 height 372
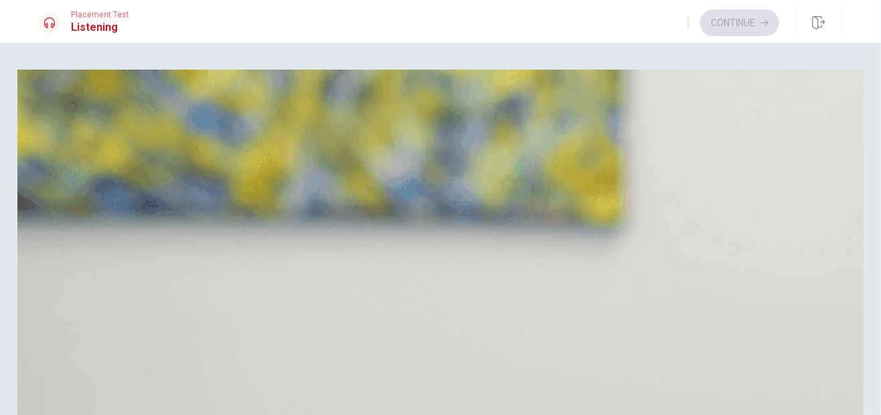
scroll to position [658, 0]
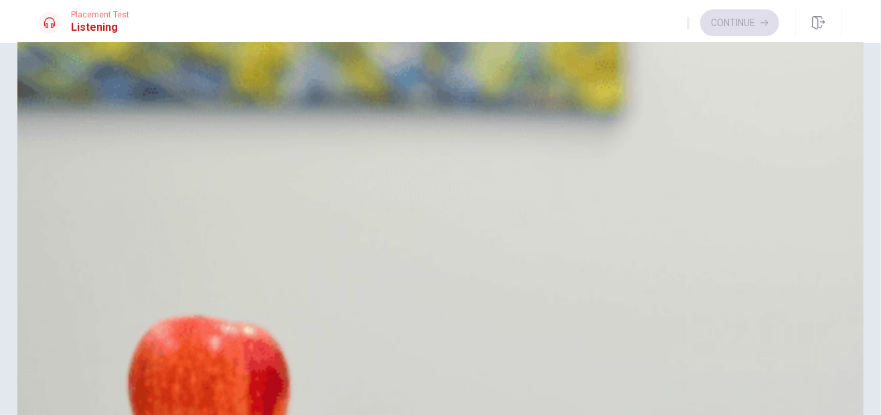
scroll to position [132, 0]
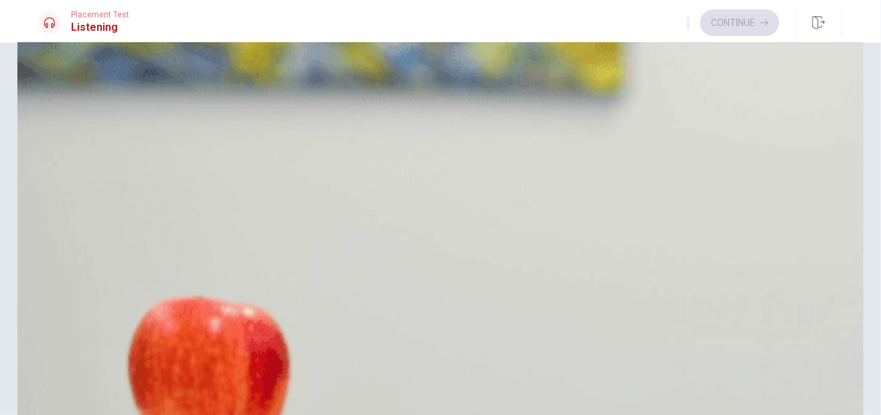
click at [66, 213] on div "B" at bounding box center [55, 201] width 21 height 21
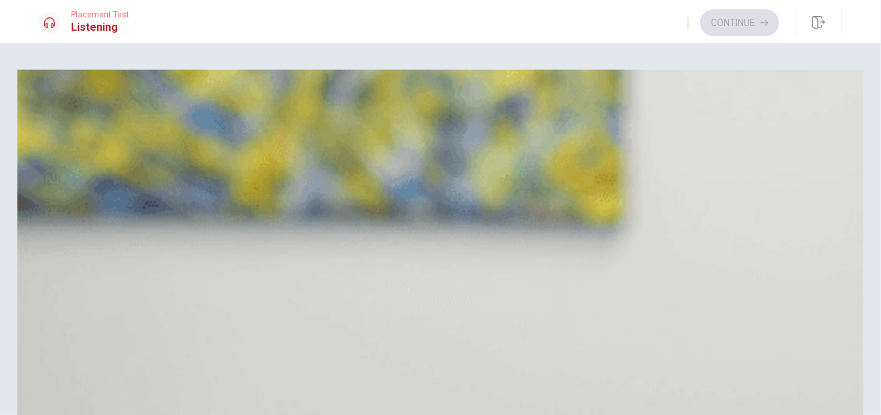
drag, startPoint x: 232, startPoint y: 191, endPoint x: 130, endPoint y: 198, distance: 102.6
click at [66, 179] on div "B" at bounding box center [55, 167] width 21 height 21
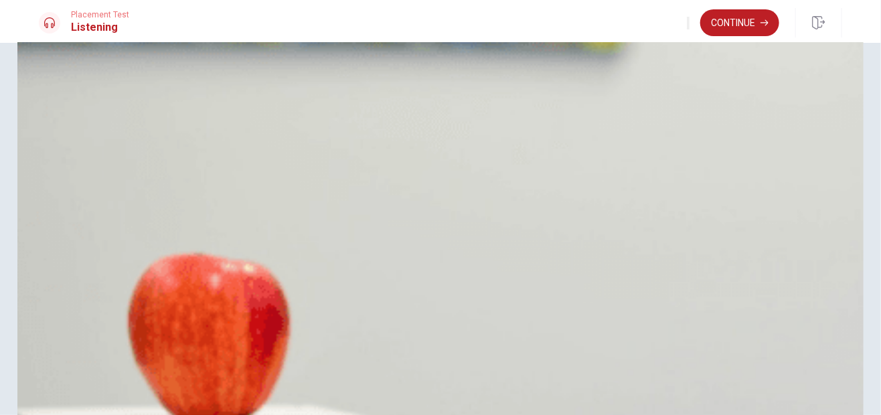
scroll to position [1228, 0]
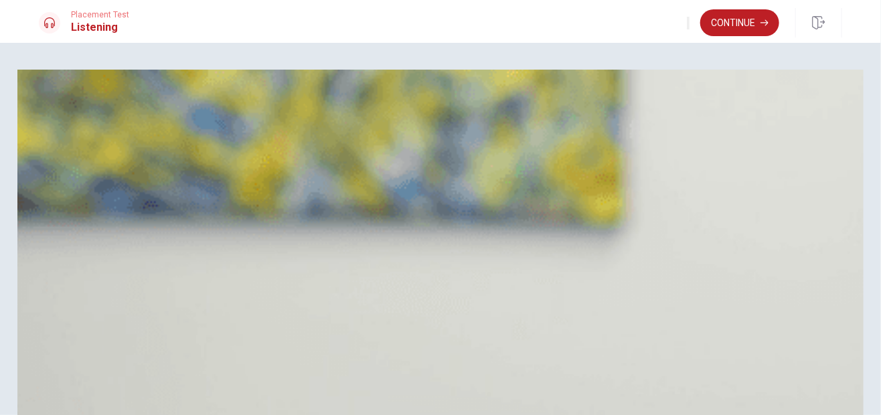
type input "0"
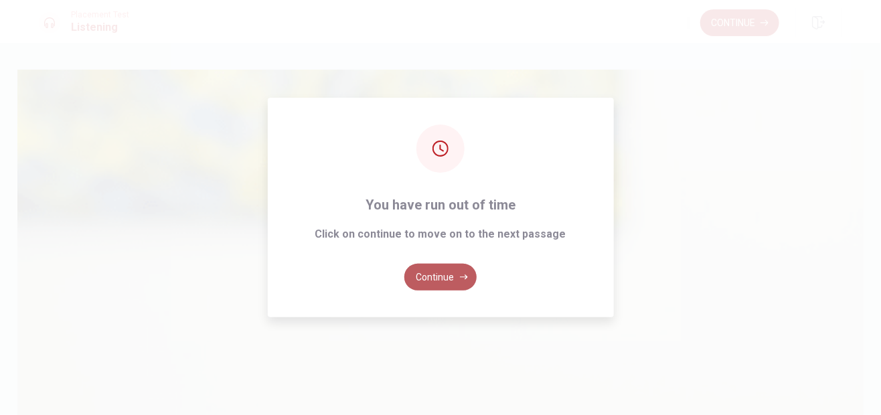
click at [454, 269] on button "Continue" at bounding box center [440, 277] width 72 height 27
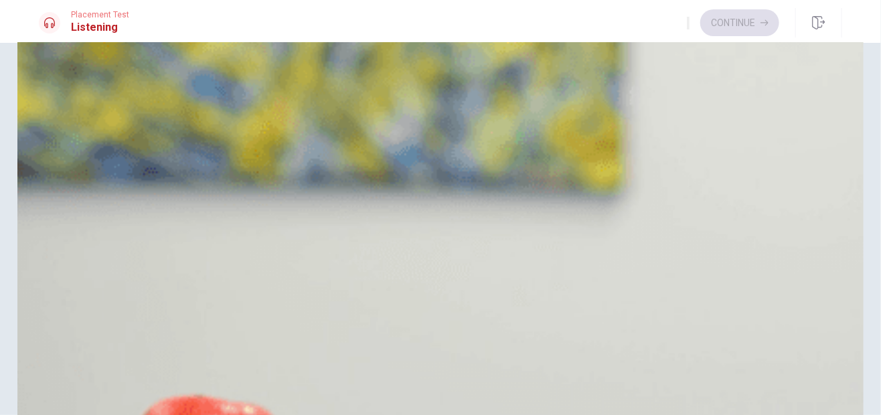
scroll to position [36, 0]
click at [66, 179] on div "C" at bounding box center [55, 167] width 21 height 21
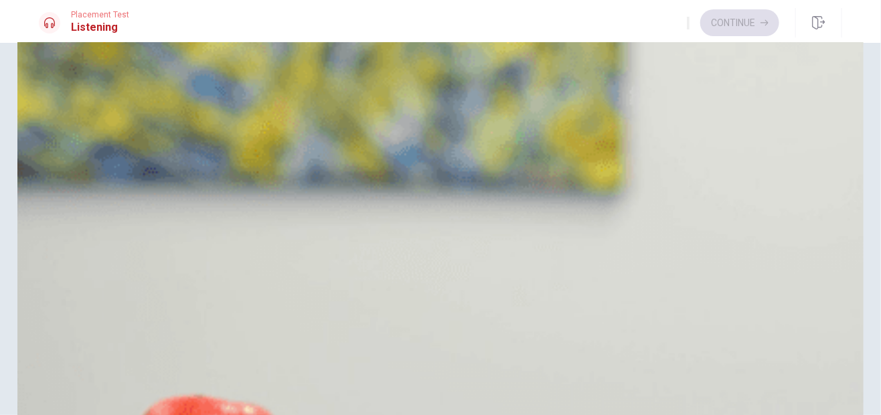
click at [66, 256] on div "A" at bounding box center [55, 266] width 21 height 21
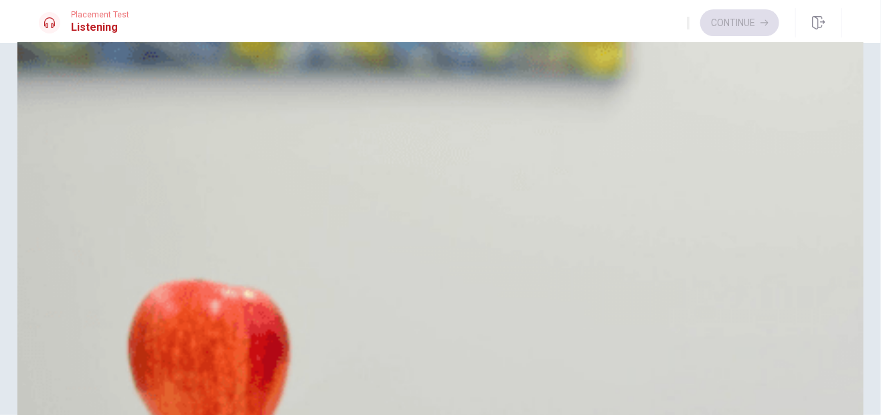
scroll to position [189, 0]
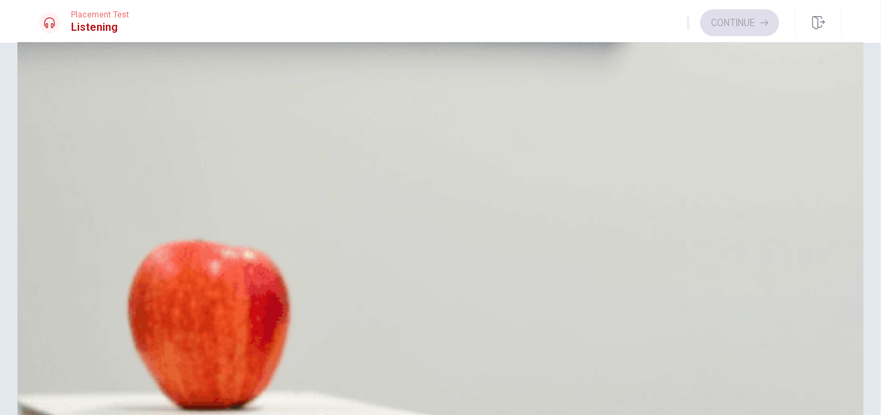
click at [743, 23] on button "Continue" at bounding box center [739, 22] width 79 height 27
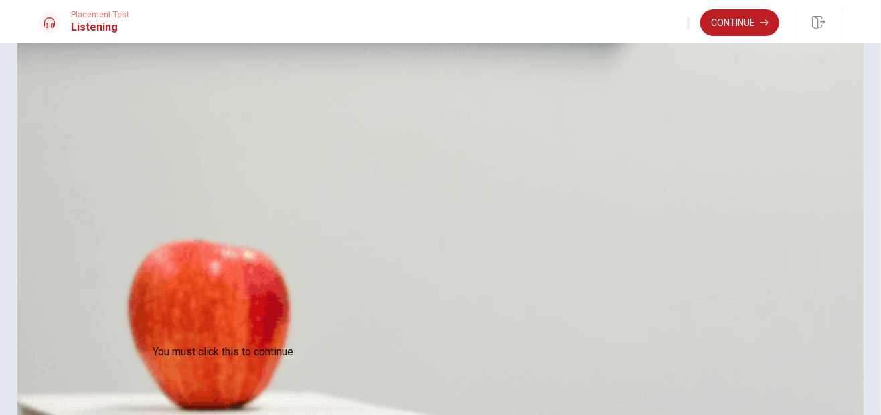
click at [683, 414] on div at bounding box center [440, 415] width 881 height 0
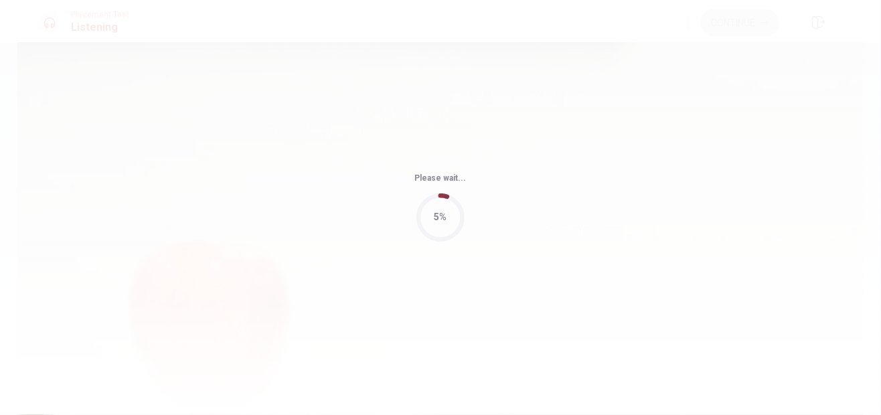
type input "71"
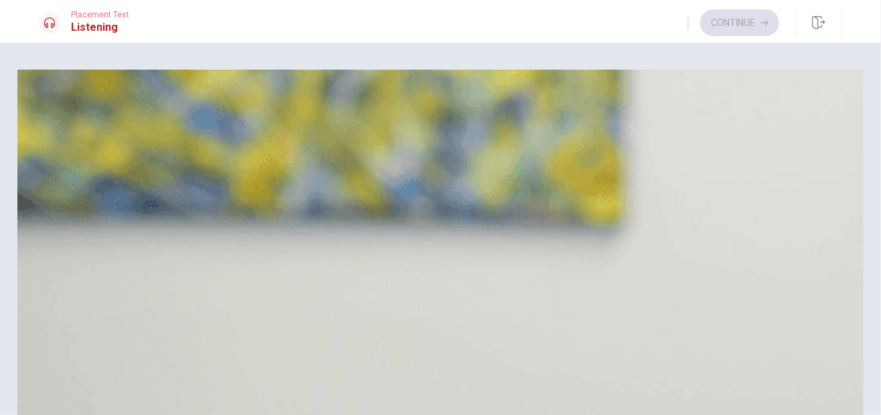
scroll to position [656, 0]
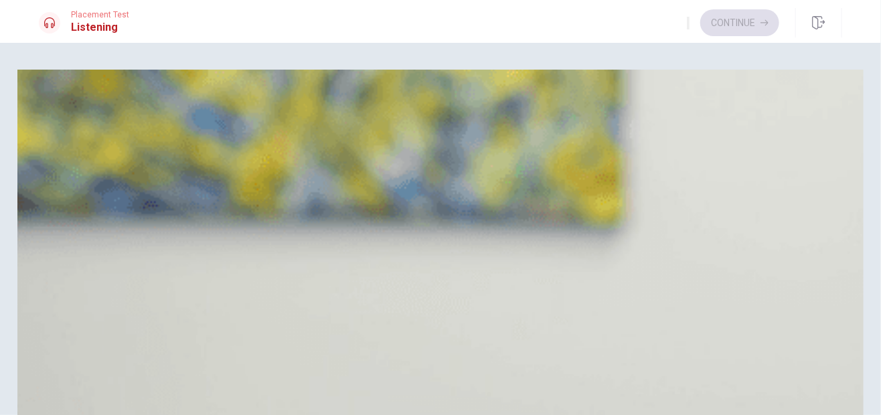
scroll to position [1132, 0]
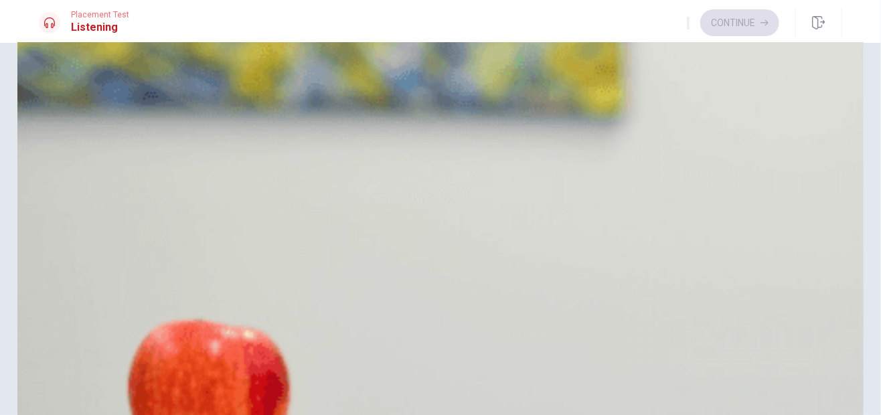
scroll to position [109, 0]
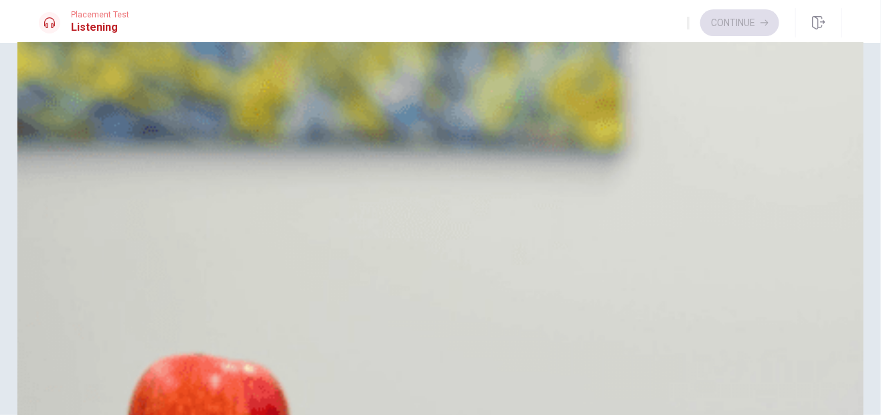
scroll to position [259, 0]
click at [66, 215] on div "A" at bounding box center [55, 225] width 21 height 21
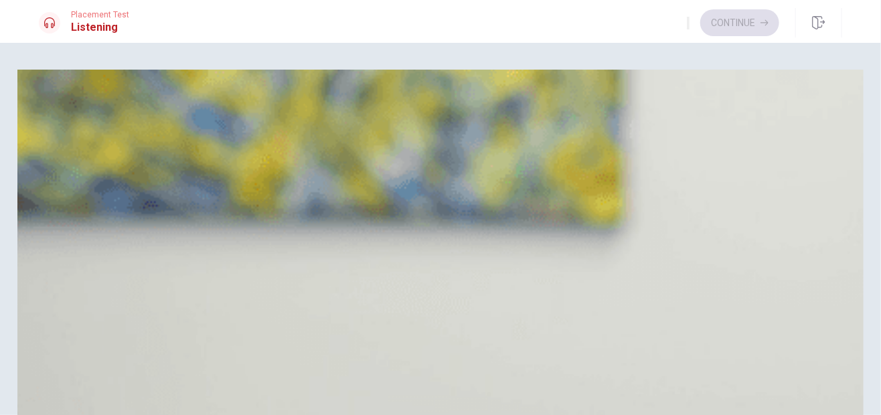
scroll to position [0, 0]
click at [66, 179] on div "B" at bounding box center [55, 167] width 21 height 21
click at [725, 29] on button "Continue" at bounding box center [739, 22] width 79 height 27
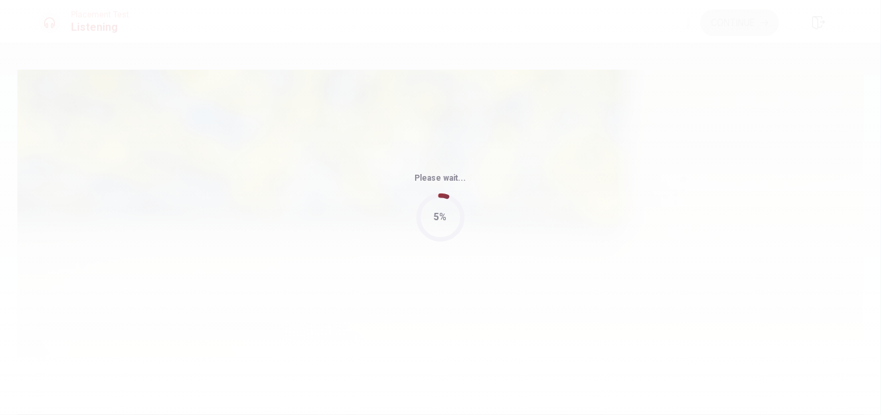
type input "59"
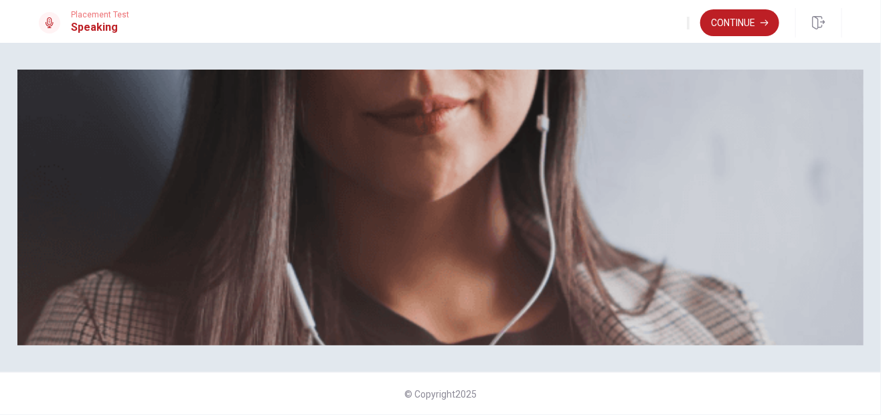
scroll to position [294, 0]
click at [713, 15] on button "Continue" at bounding box center [739, 22] width 79 height 27
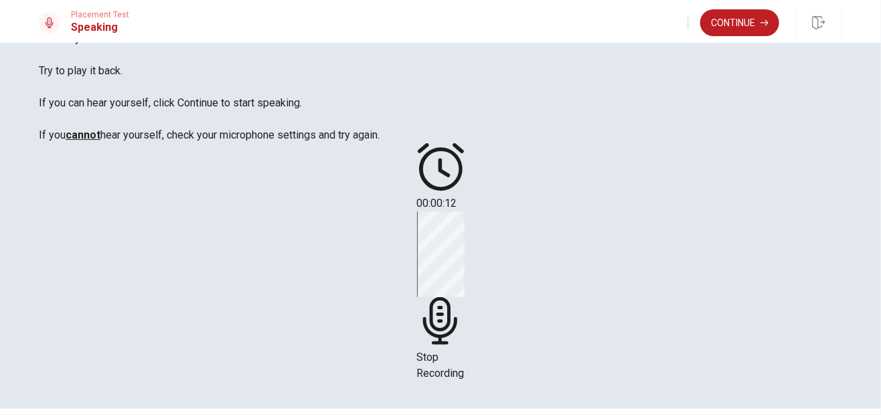
scroll to position [98, 0]
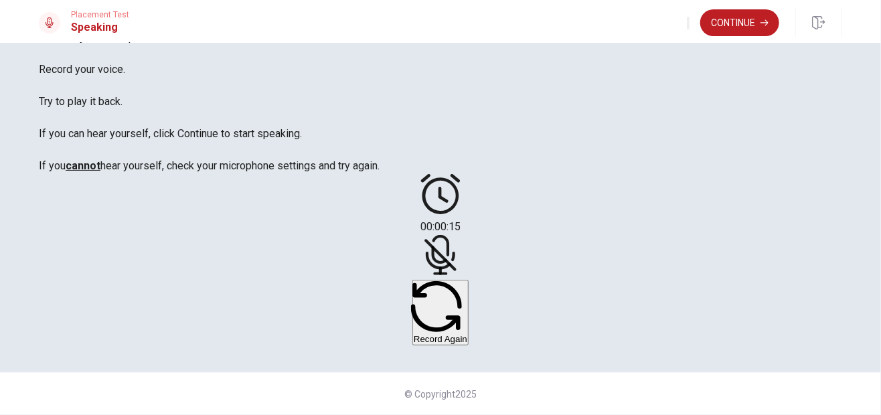
click at [460, 280] on div at bounding box center [440, 257] width 40 height 45
click at [451, 264] on icon at bounding box center [438, 261] width 25 height 18
click at [468, 327] on button "Record Again" at bounding box center [440, 313] width 56 height 66
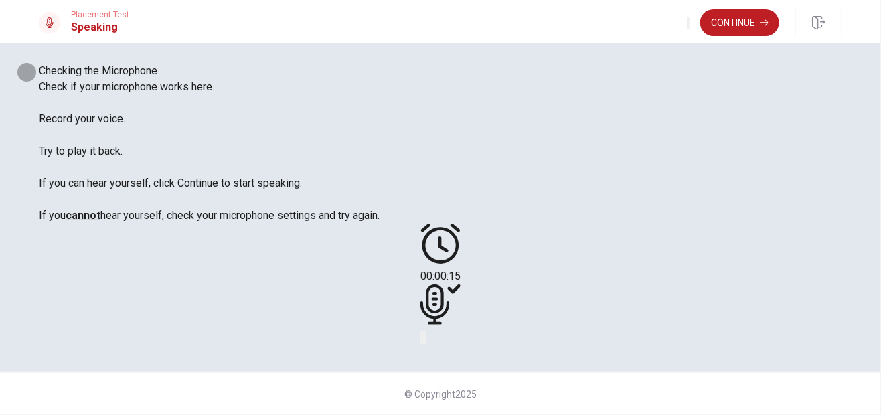
click at [438, 341] on icon "Play Audio" at bounding box center [432, 349] width 13 height 16
click at [738, 21] on button "Continue" at bounding box center [739, 22] width 79 height 27
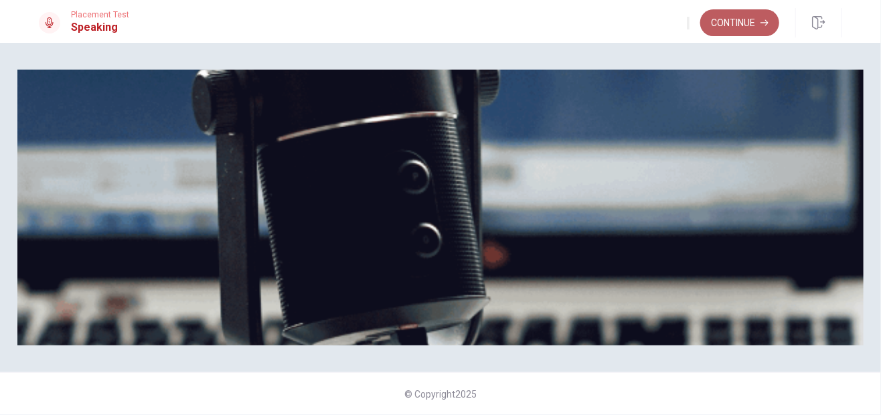
click at [729, 19] on button "Continue" at bounding box center [739, 22] width 79 height 27
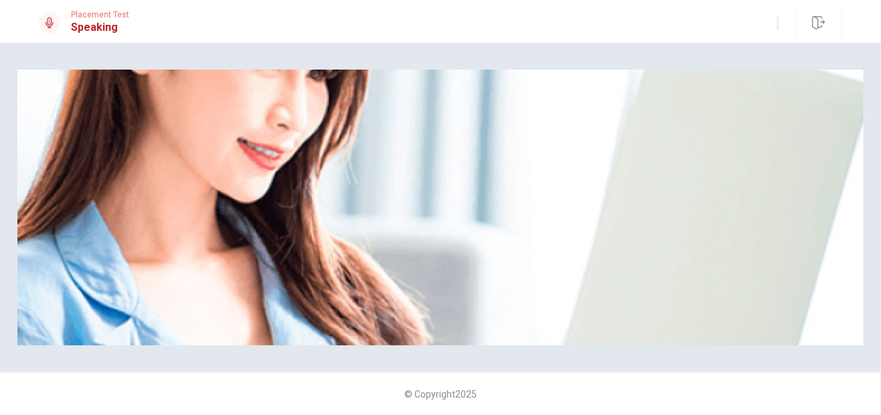
scroll to position [147, 0]
click at [531, 213] on img at bounding box center [440, 208] width 846 height 276
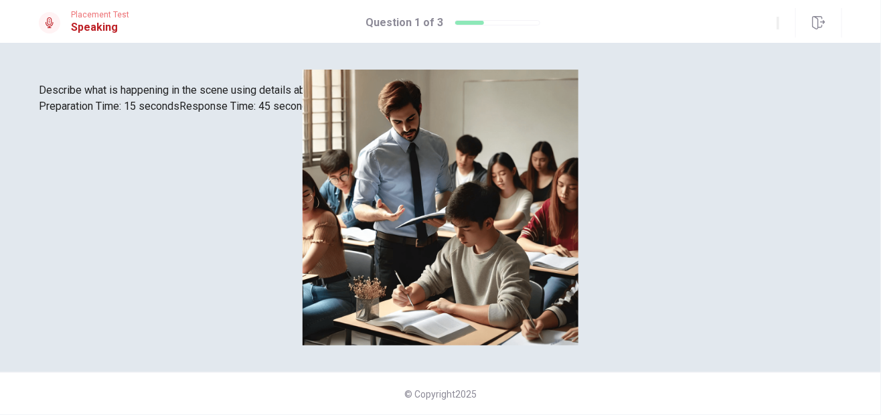
click at [531, 114] on div at bounding box center [440, 114] width 803 height 0
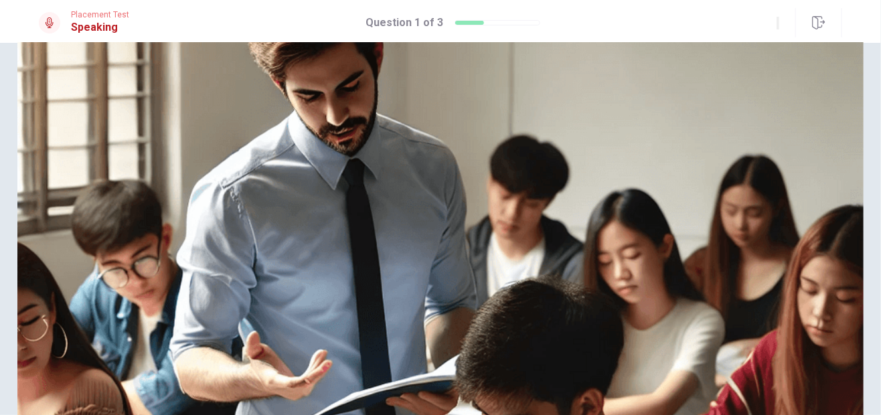
scroll to position [156, 0]
click at [610, 217] on icon at bounding box center [440, 381] width 803 height 803
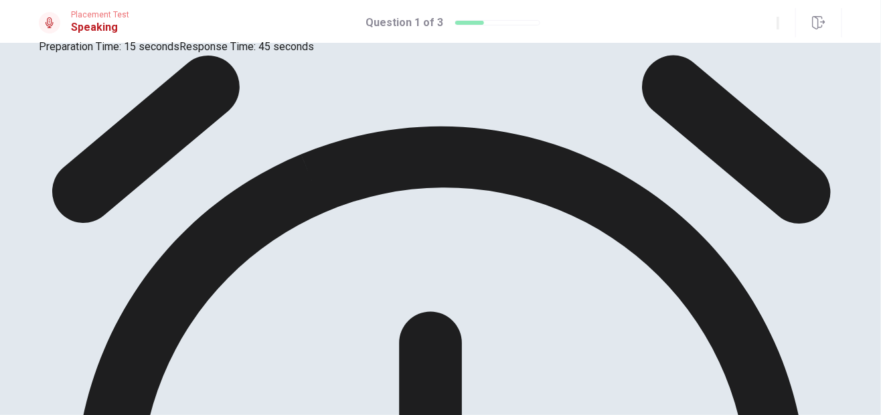
scroll to position [58, 0]
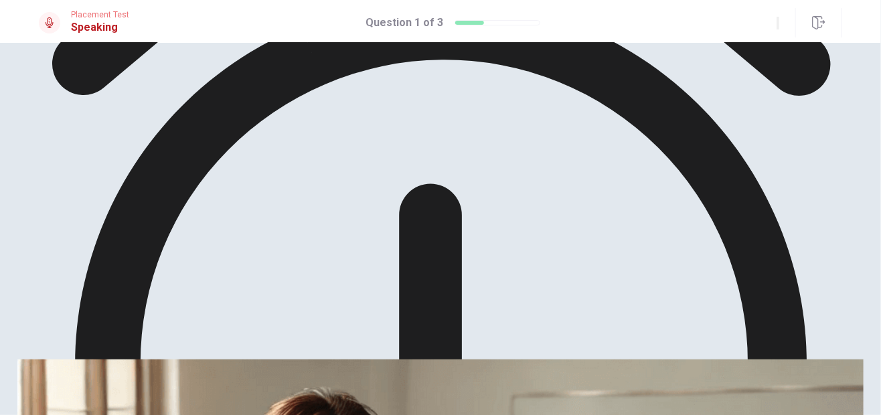
scroll to position [186, 0]
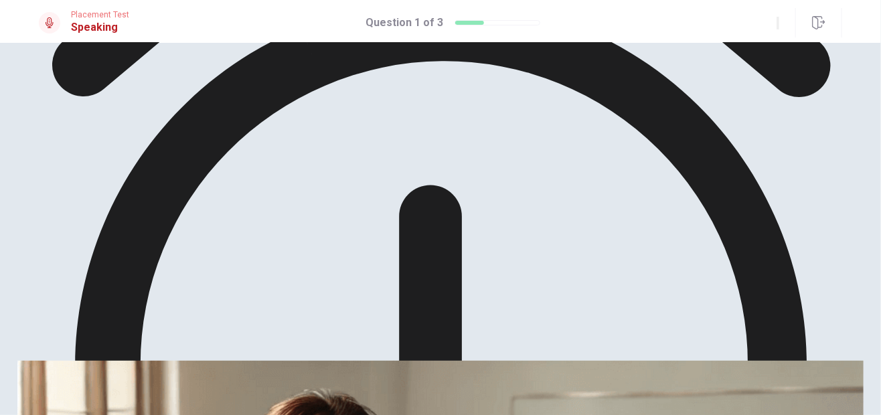
click at [615, 92] on icon at bounding box center [441, 330] width 778 height 802
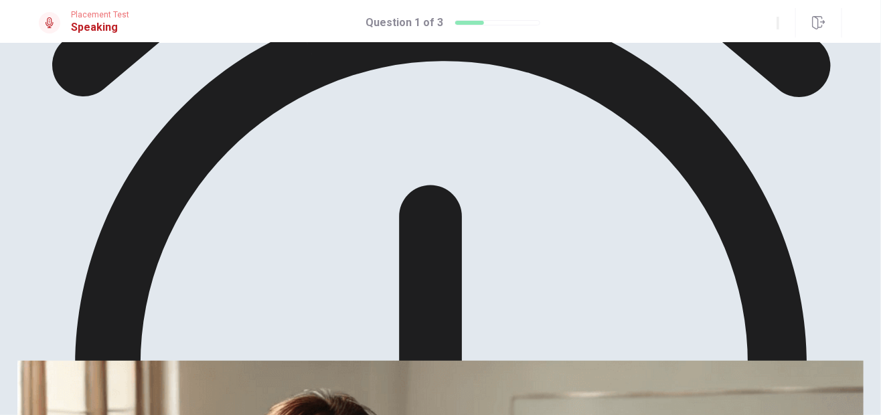
drag, startPoint x: 631, startPoint y: 157, endPoint x: 632, endPoint y: 223, distance: 66.2
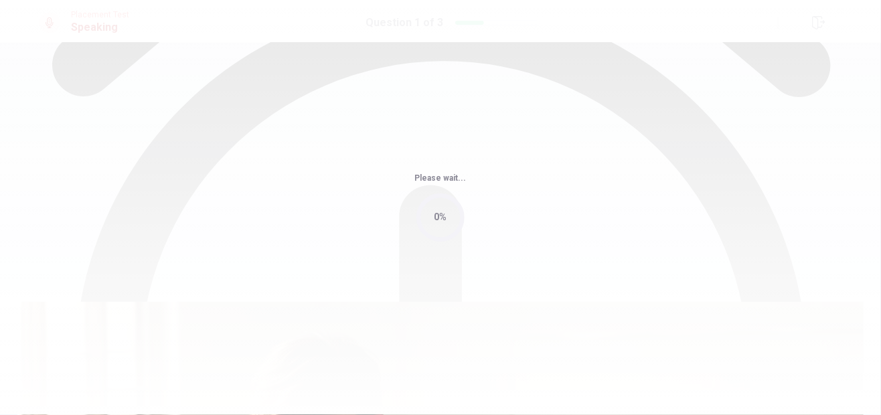
click at [634, 144] on div "Please wait... 0%" at bounding box center [440, 207] width 881 height 415
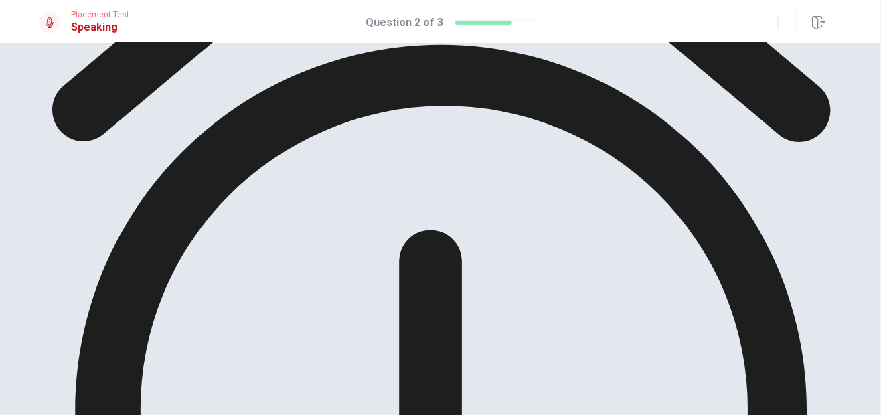
scroll to position [0, 0]
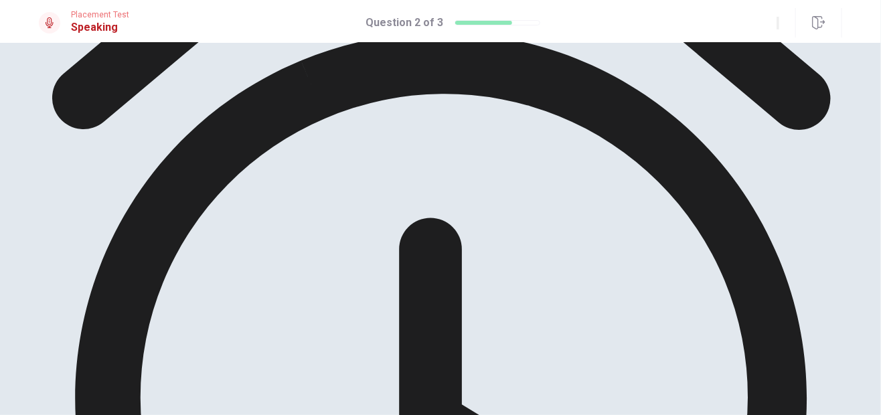
scroll to position [135, 0]
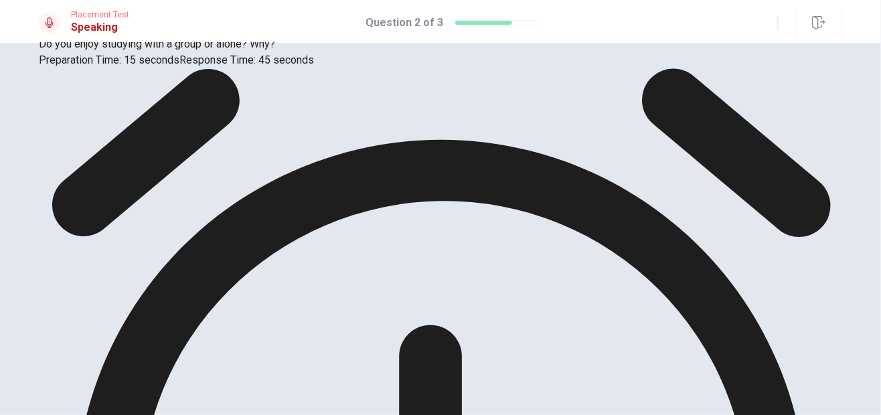
scroll to position [33, 0]
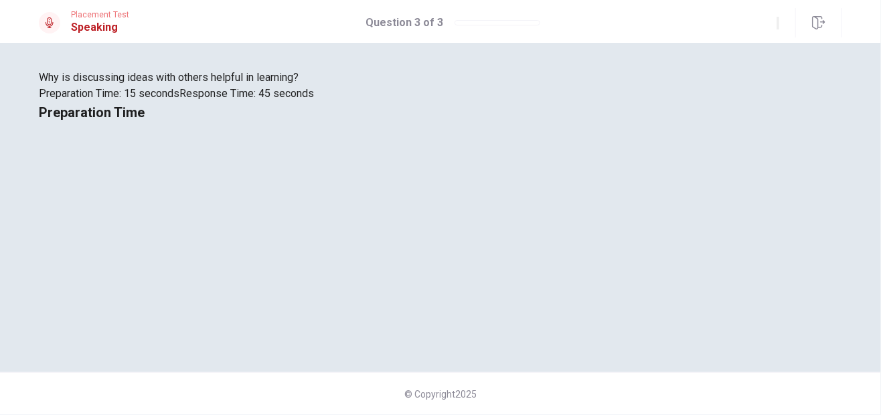
drag, startPoint x: 331, startPoint y: 302, endPoint x: 119, endPoint y: 294, distance: 211.6
click at [119, 102] on div "Why is discussing ideas with others helpful in learning? Preparation Time: 15 s…" at bounding box center [440, 86] width 803 height 32
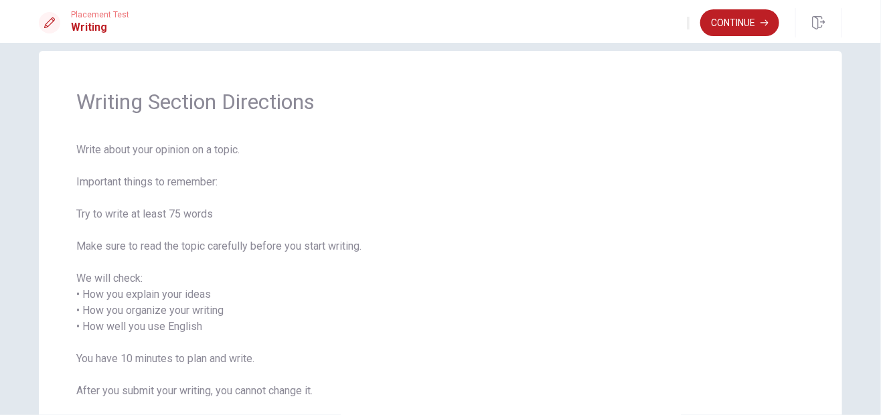
scroll to position [11, 0]
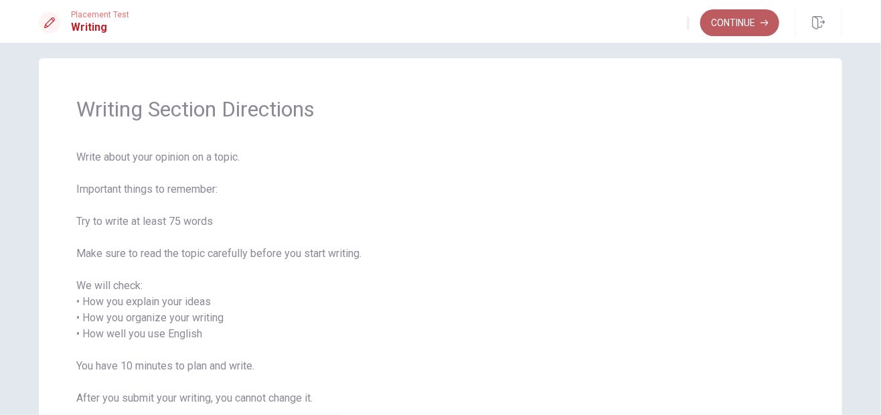
click at [739, 29] on button "Continue" at bounding box center [739, 22] width 79 height 27
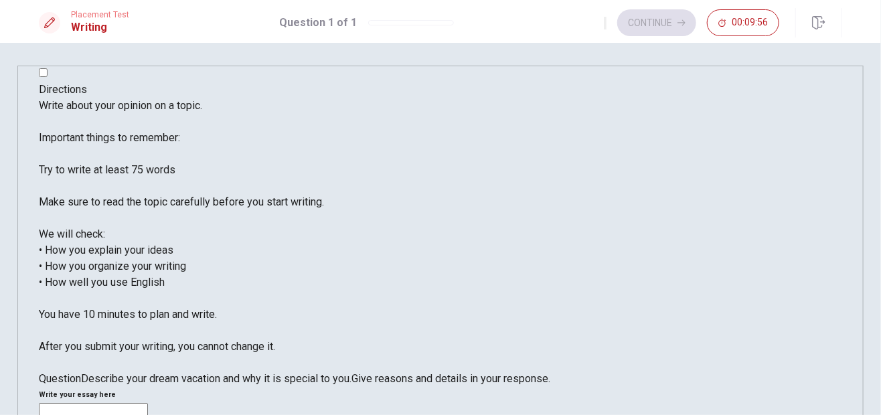
scroll to position [0, 0]
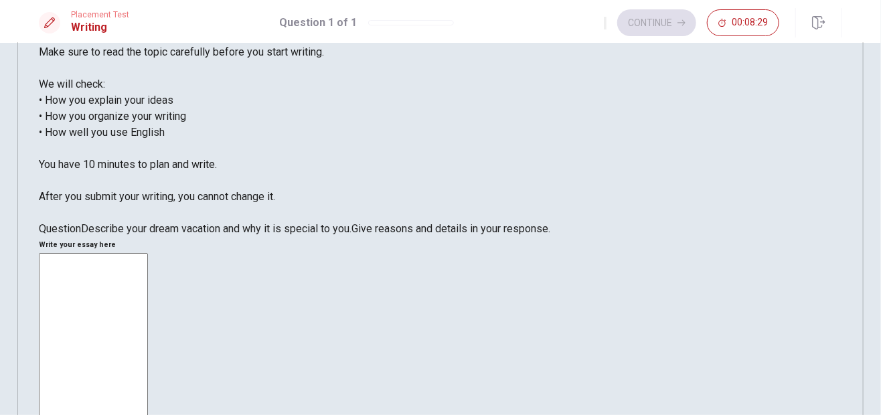
scroll to position [153, 0]
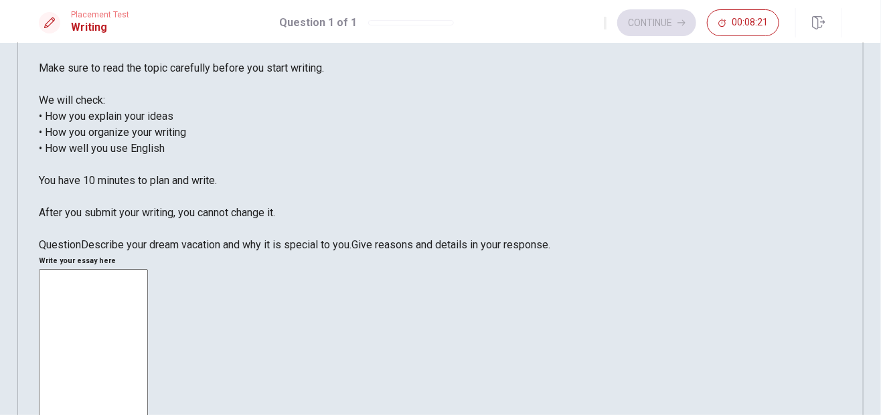
scroll to position [124, 0]
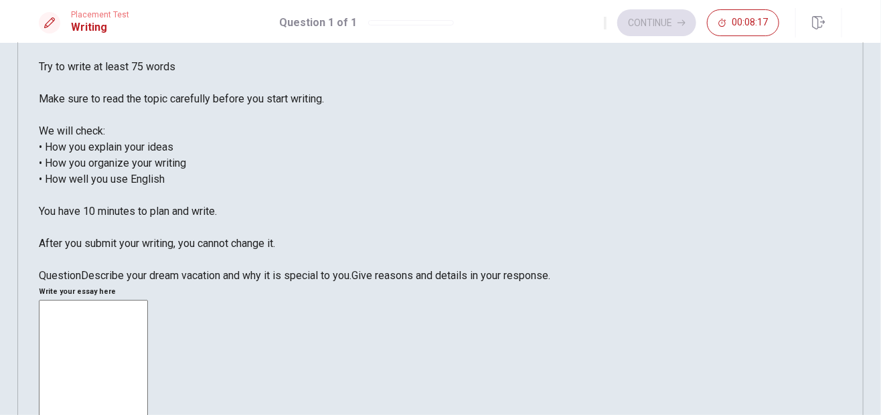
scroll to position [86, 0]
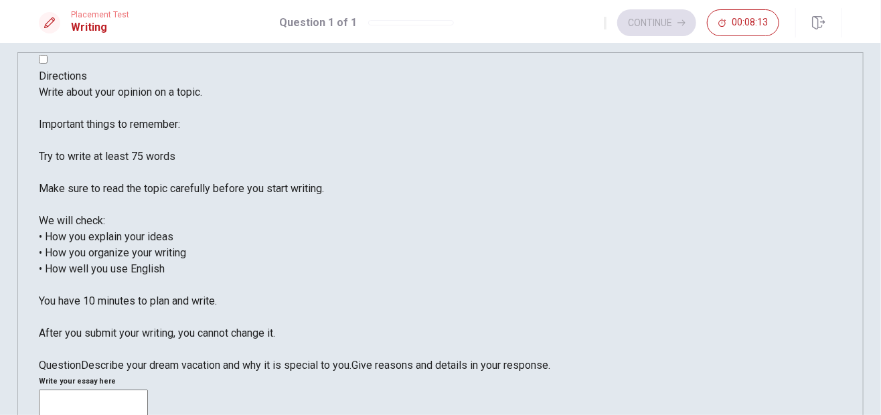
scroll to position [15, 0]
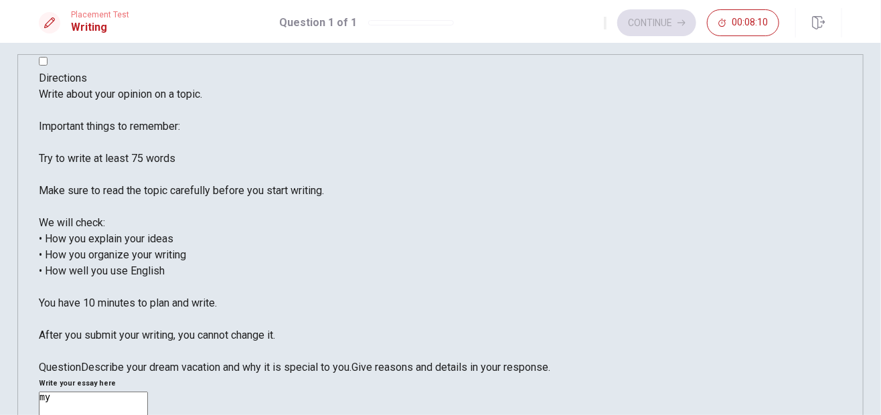
type textarea "m"
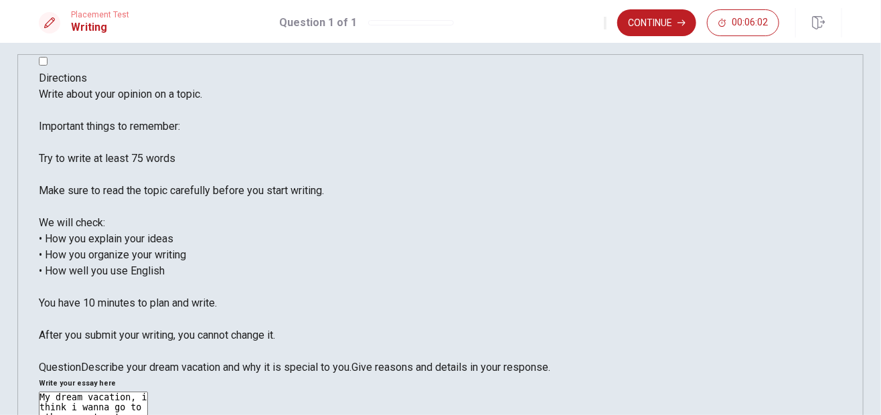
paste textarea "w"
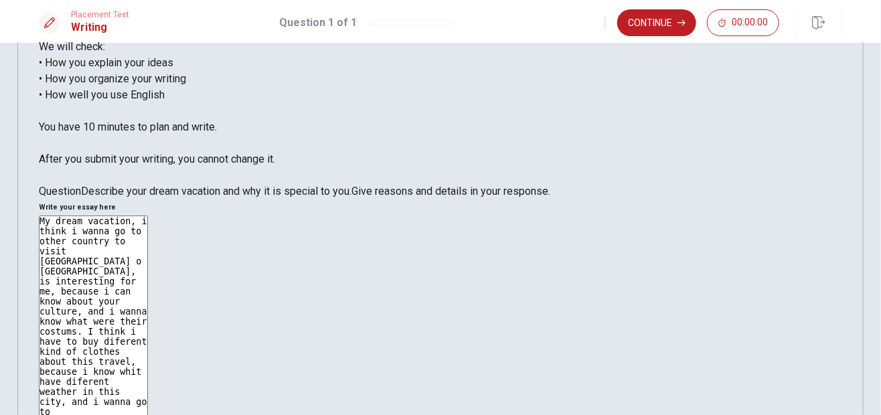
scroll to position [195, 0]
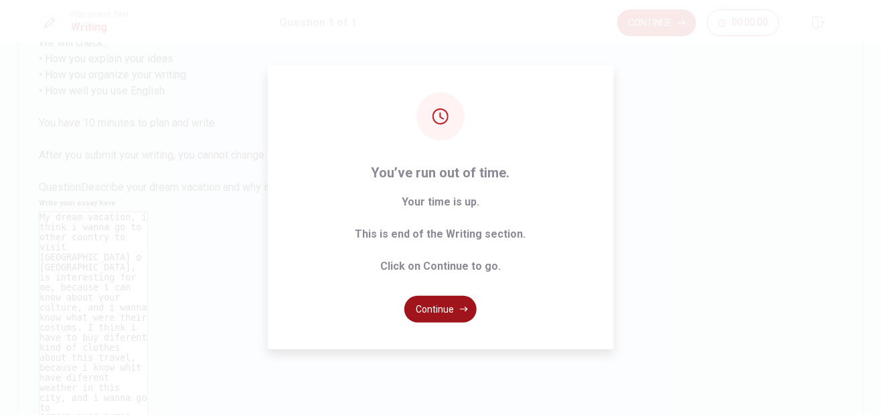
type textarea "My dream vacation, i think i wanna go to other country to visit [GEOGRAPHIC_DAT…"
click at [436, 313] on button "Continue" at bounding box center [440, 309] width 72 height 27
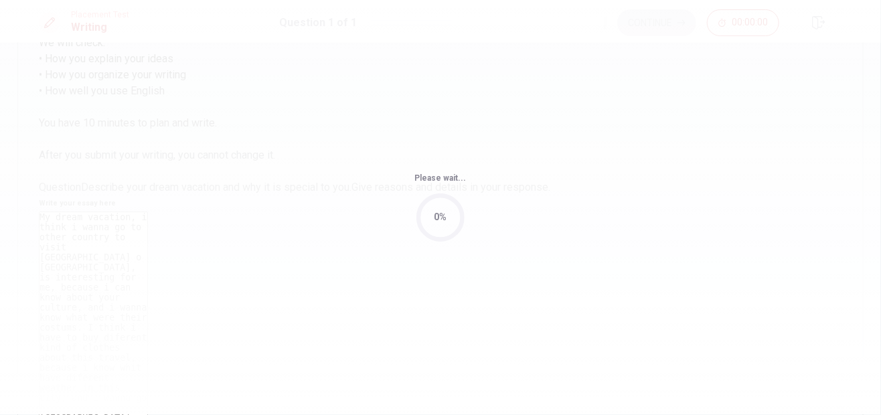
scroll to position [0, 0]
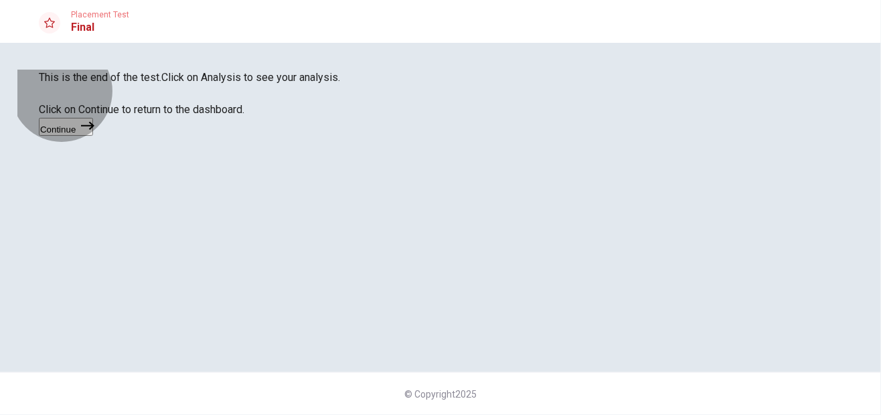
click at [93, 136] on button "Continue" at bounding box center [66, 127] width 54 height 18
